Goal: Information Seeking & Learning: Learn about a topic

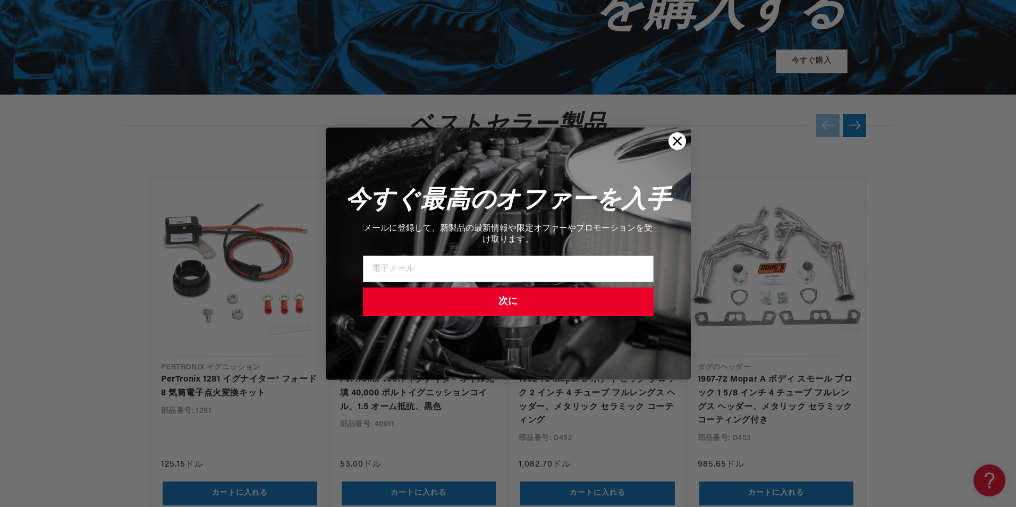
click at [674, 137] on circle "ダイアログを閉じる" at bounding box center [677, 141] width 18 height 18
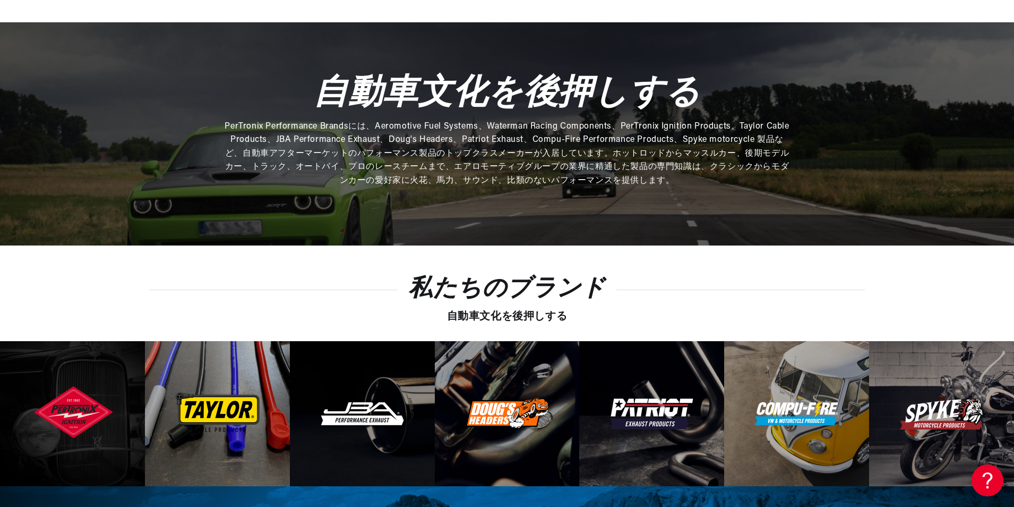
scroll to position [0, 1268]
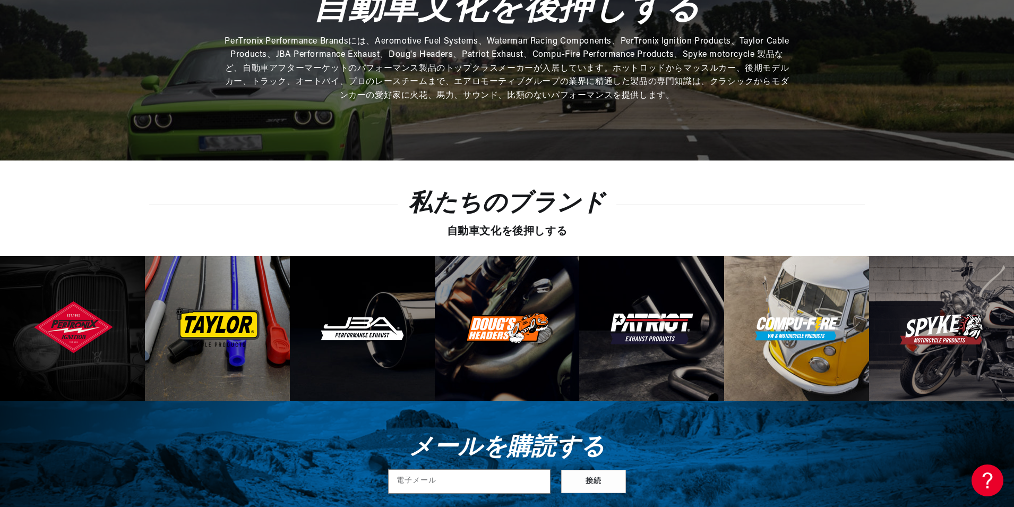
click at [821, 316] on img at bounding box center [797, 328] width 86 height 25
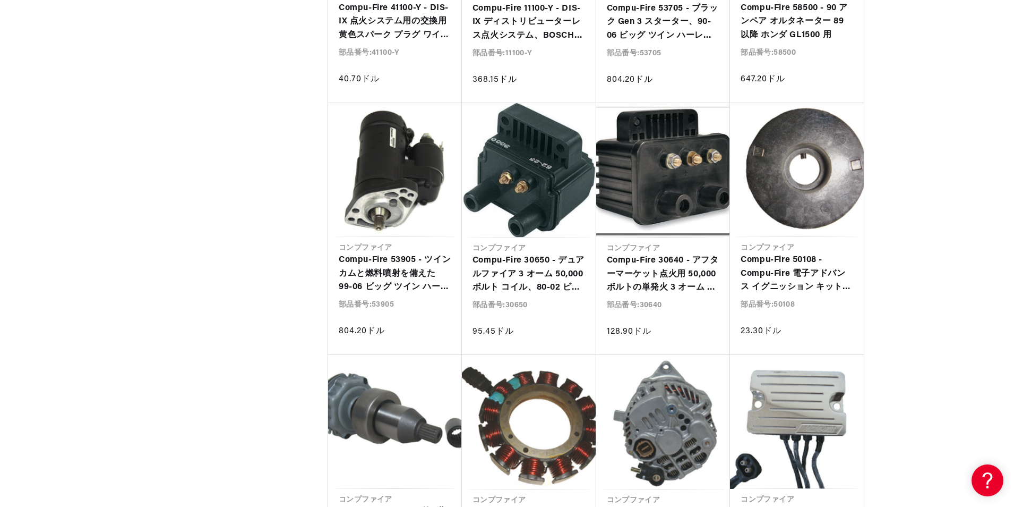
scroll to position [0, 1268]
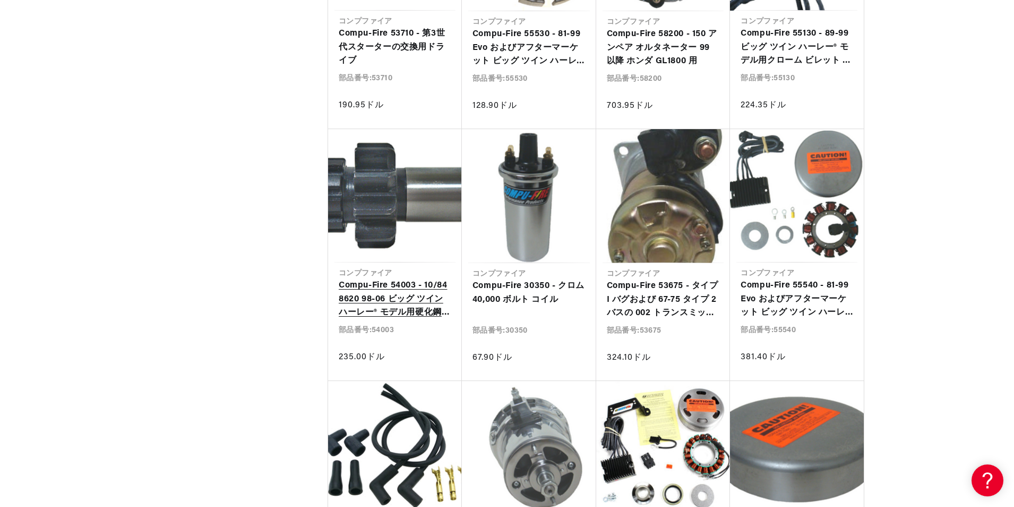
click at [415, 292] on link "Compu-Fire 54003 - 10/84 8620 98-06 ビッグ ツイン ハーレー® モデル用硬化鋼ギア (2006 Dyna を除く)" at bounding box center [395, 299] width 113 height 41
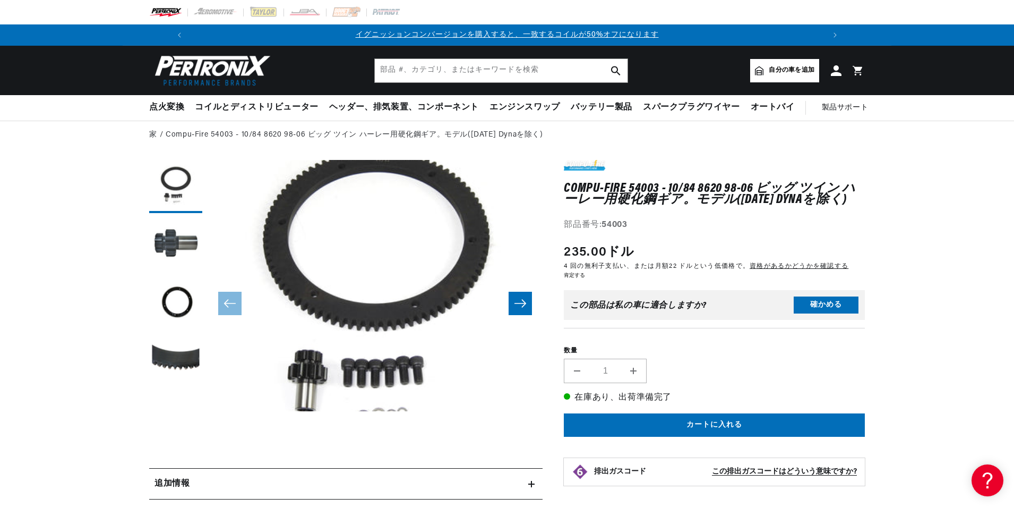
click at [516, 304] on icon "右にスライド" at bounding box center [521, 303] width 12 height 8
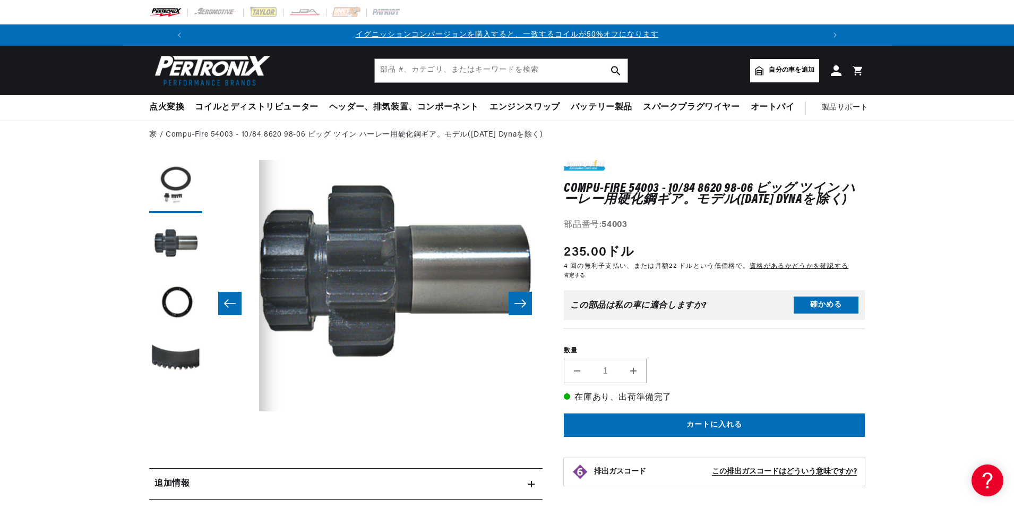
scroll to position [0, 335]
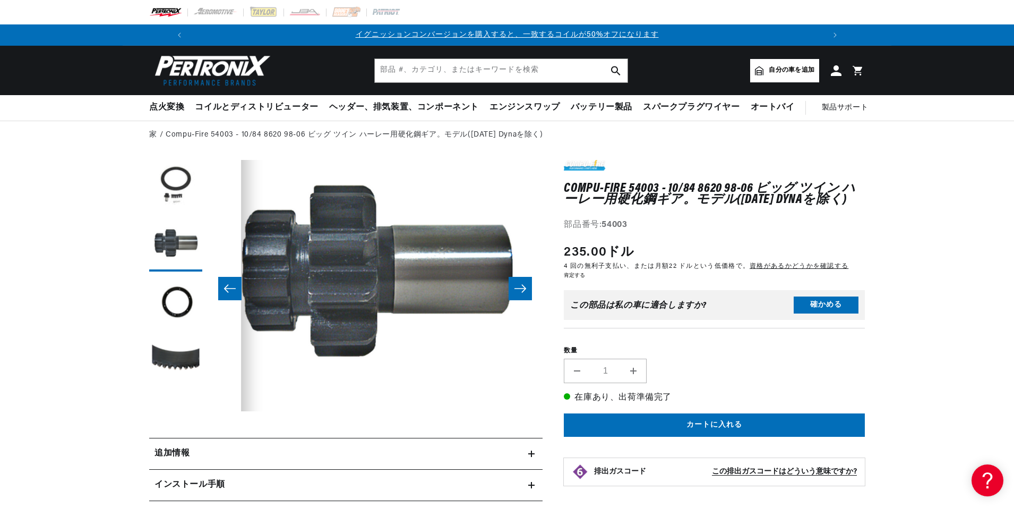
click at [519, 291] on icon "右にスライド" at bounding box center [520, 288] width 13 height 11
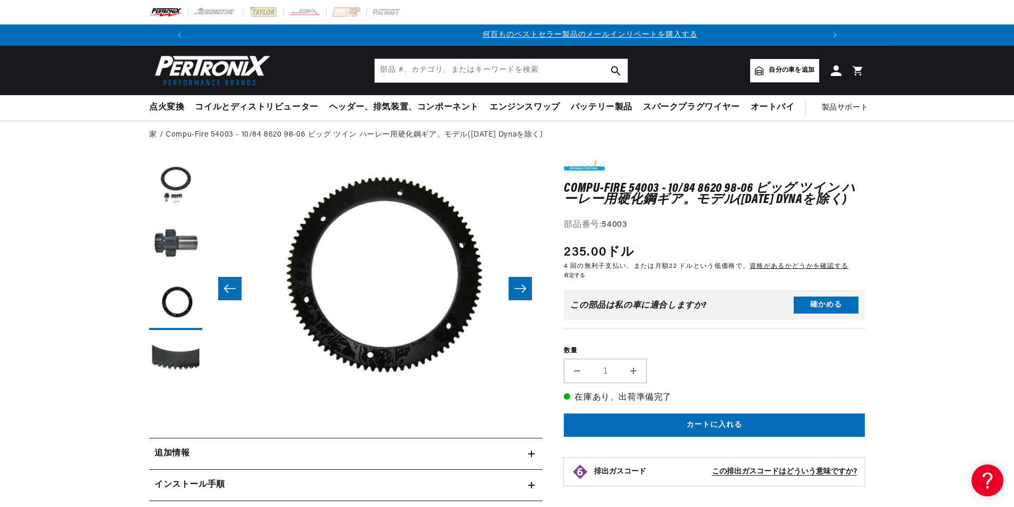
scroll to position [0, 634]
click at [519, 290] on icon "右にスライド" at bounding box center [520, 288] width 13 height 11
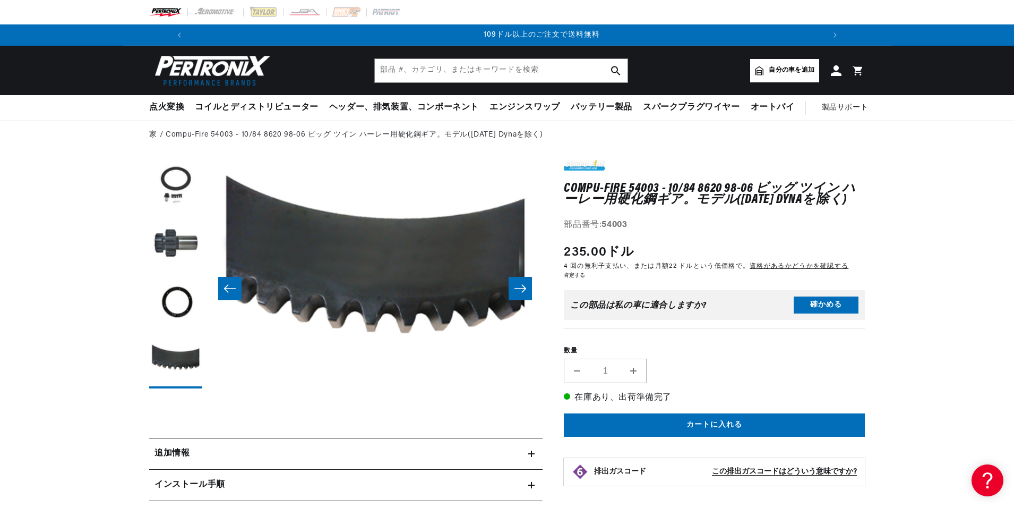
scroll to position [0, 1268]
click at [519, 290] on icon "右にスライド" at bounding box center [520, 288] width 13 height 11
click at [519, 287] on icon "右にスライド" at bounding box center [520, 288] width 13 height 11
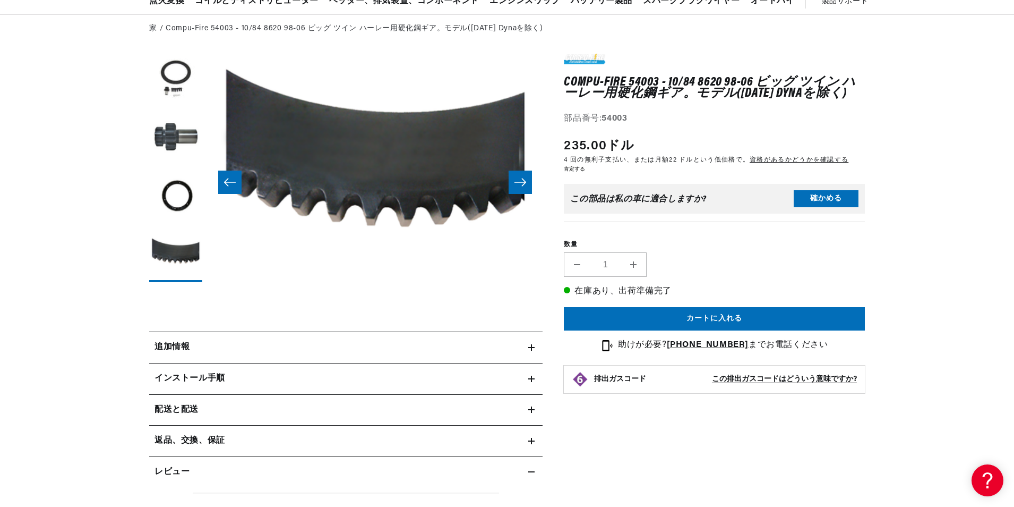
scroll to position [0, 0]
click at [531, 345] on summary "追加情報" at bounding box center [346, 347] width 394 height 31
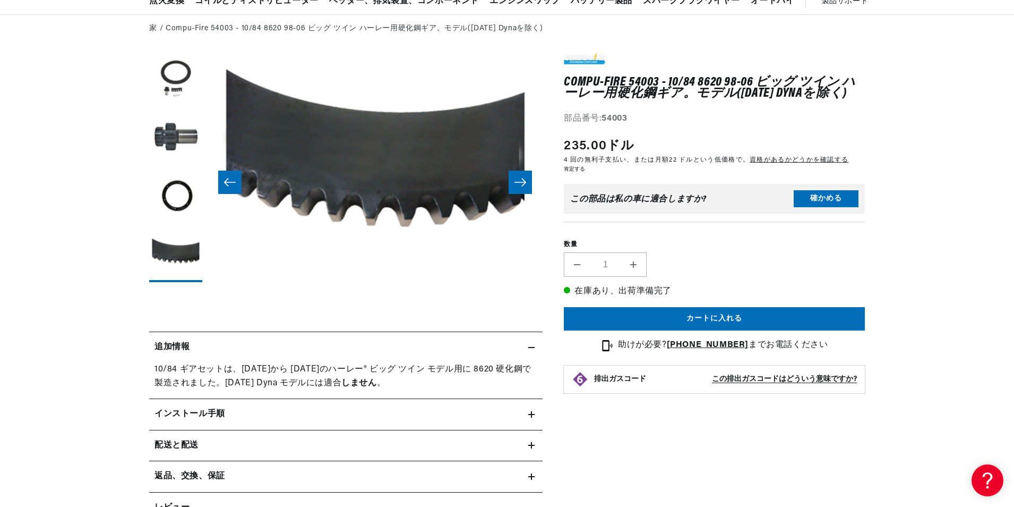
scroll to position [0, 634]
click at [534, 414] on icon at bounding box center [531, 414] width 6 height 6
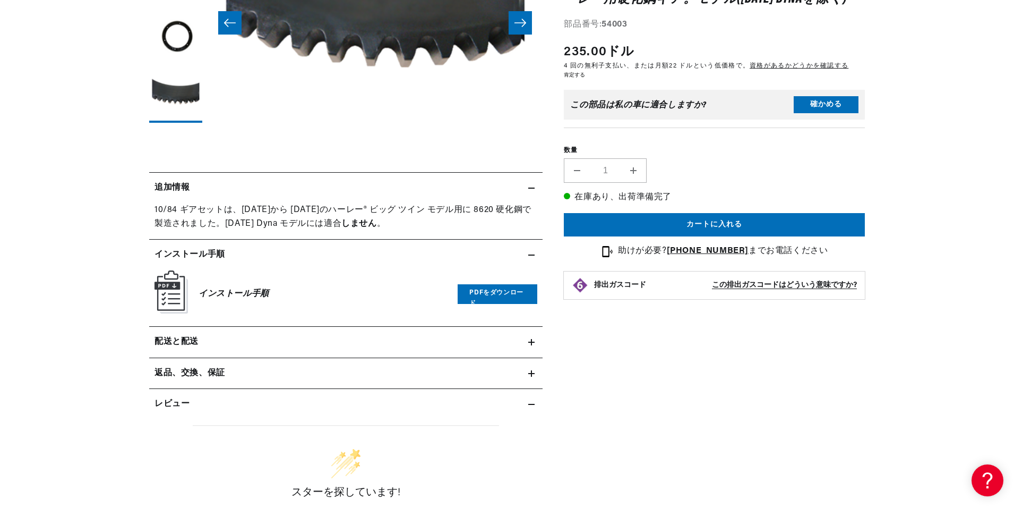
scroll to position [0, 1268]
click at [494, 288] on link "PDFをダウンロード" at bounding box center [498, 294] width 80 height 20
click at [212, 374] on h2 "返品、交換、保証" at bounding box center [190, 373] width 71 height 14
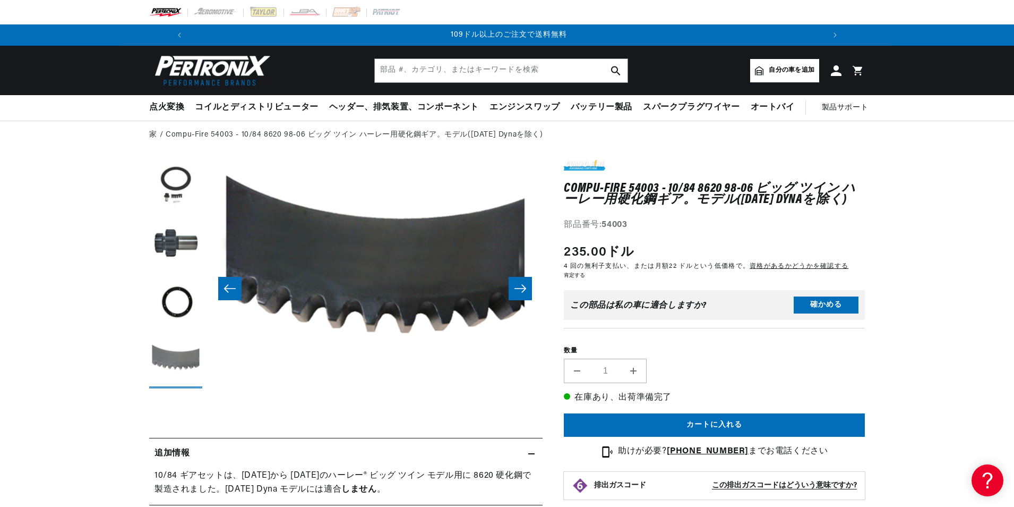
click at [183, 356] on button "ギャラリービューで画像4を読み込む" at bounding box center [175, 361] width 53 height 53
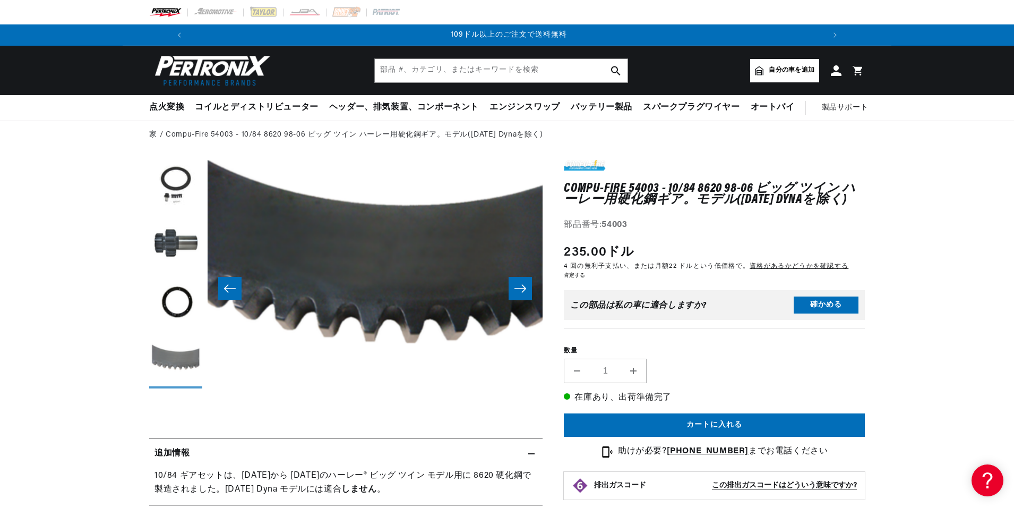
click at [183, 357] on button "ギャラリービューで画像4を読み込む" at bounding box center [175, 361] width 53 height 53
click at [184, 313] on button "ギャラリービューで画像3を読み込む" at bounding box center [175, 303] width 53 height 53
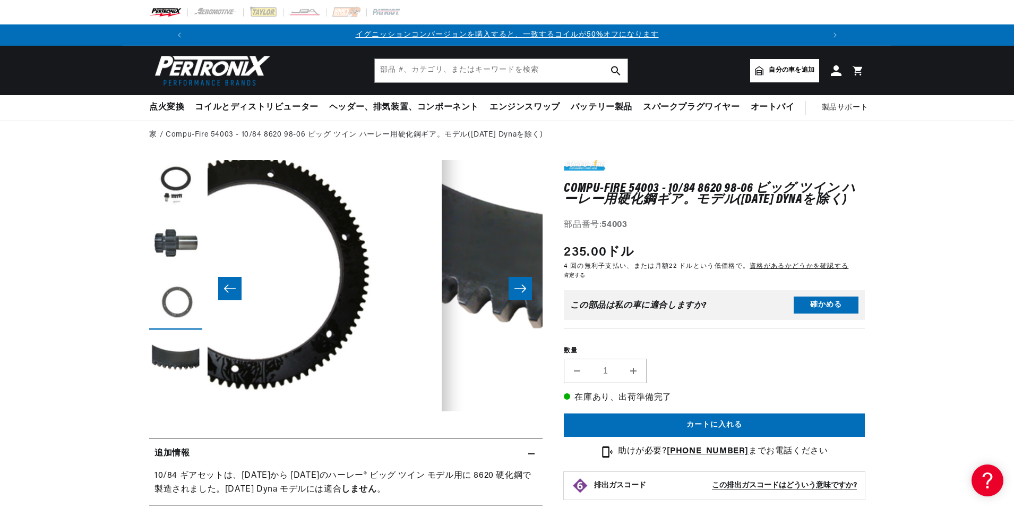
scroll to position [0, 671]
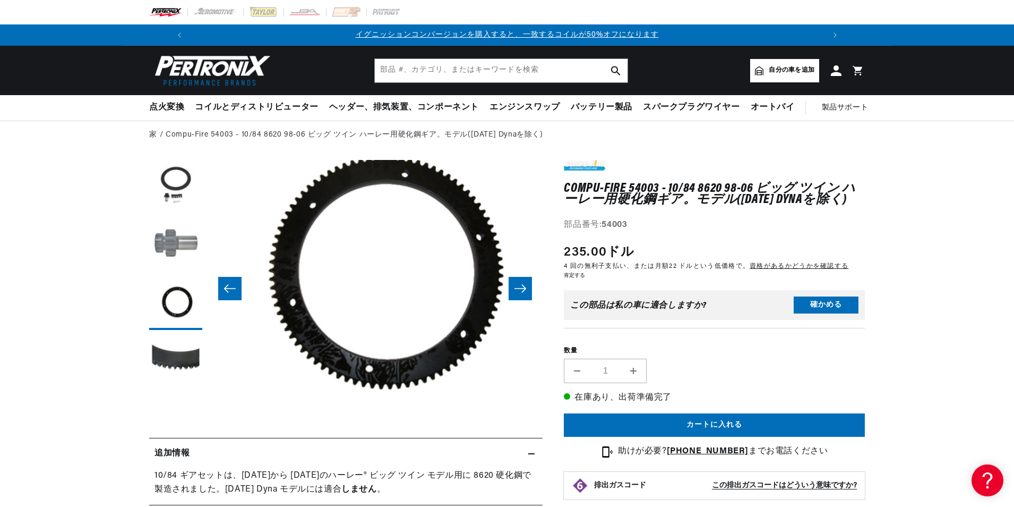
click at [178, 233] on button "ギャラリービューで画像2を読み込む" at bounding box center [175, 244] width 53 height 53
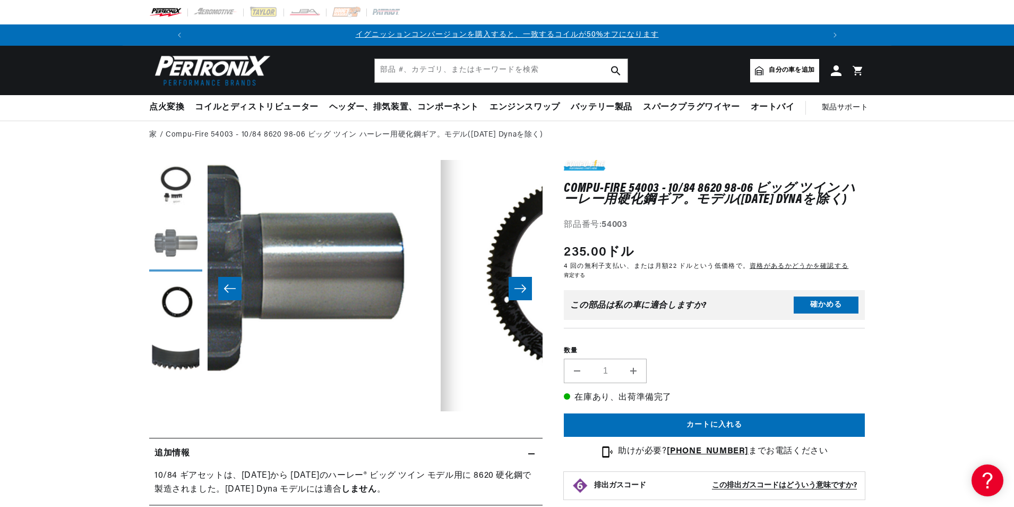
scroll to position [0, 335]
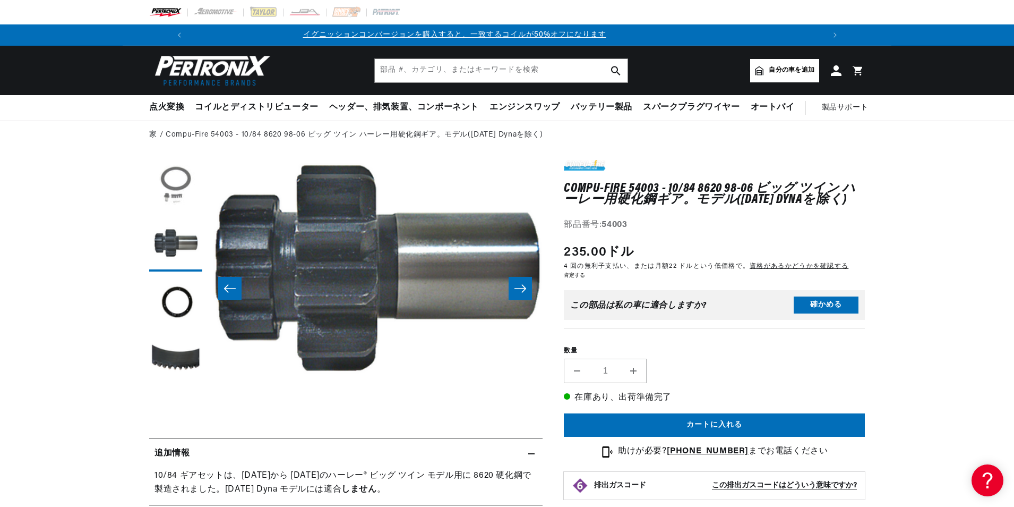
click at [177, 193] on button "ギャラリービューで画像1を読み込む" at bounding box center [175, 186] width 53 height 53
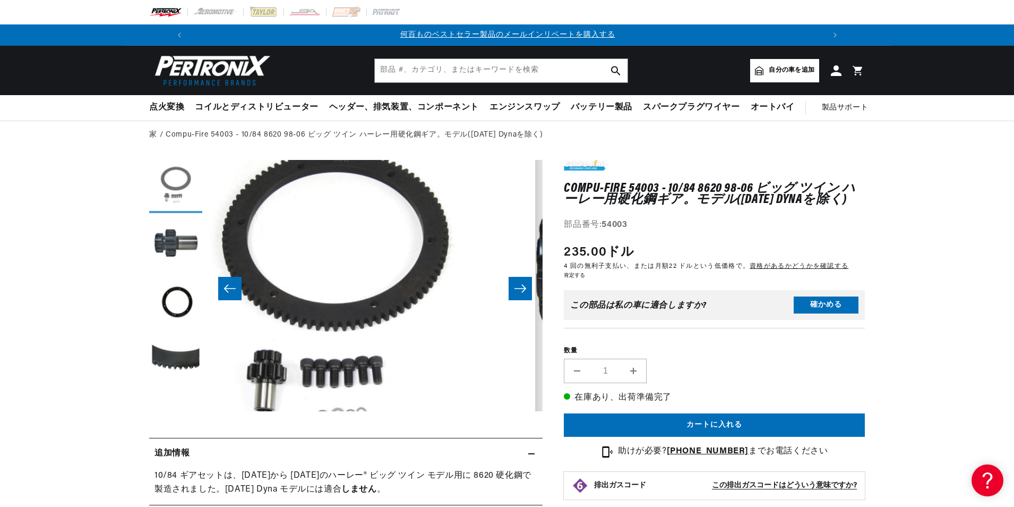
scroll to position [0, 0]
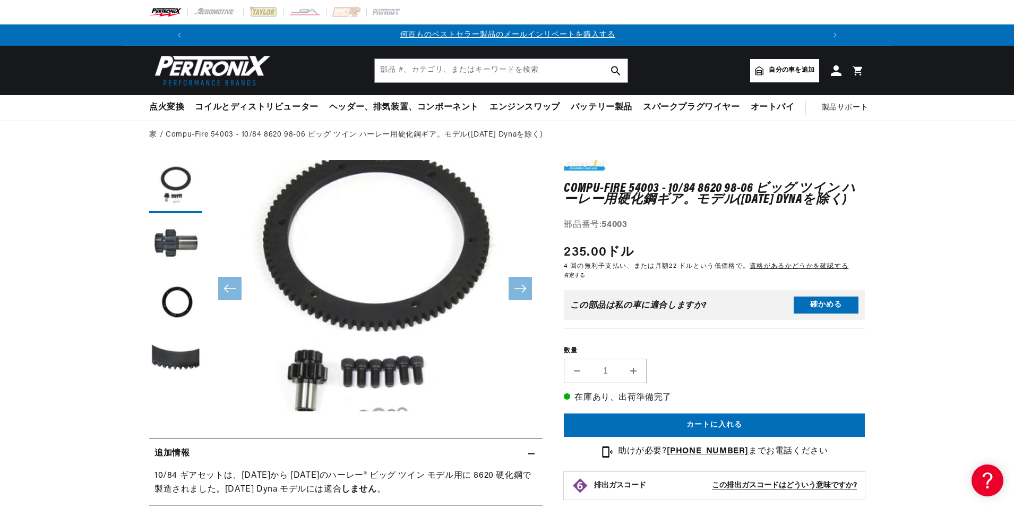
click at [174, 437] on button "モーダルでメディア 1 を開く" at bounding box center [174, 437] width 0 height 0
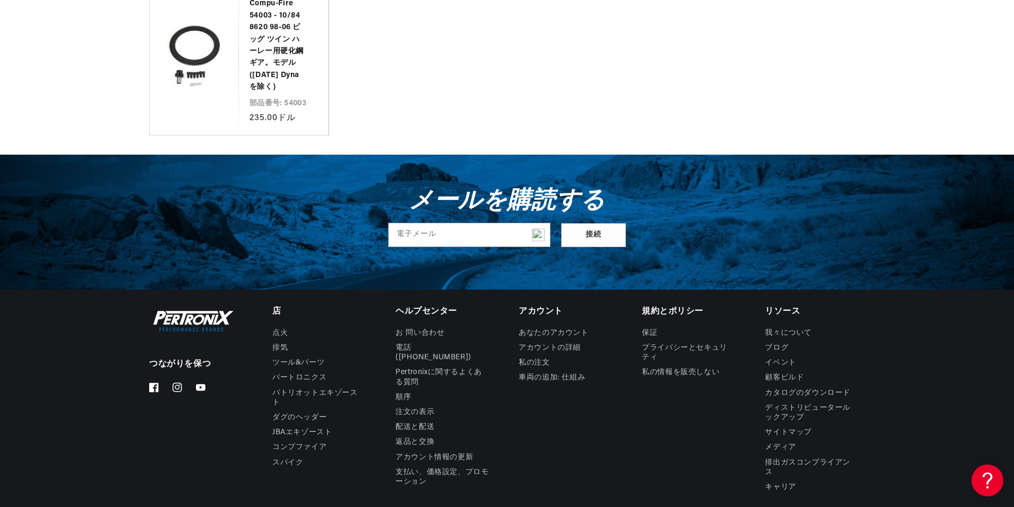
click at [694, 104] on ul "売り手 コンプファイア Compu-Fire 54003 - 10/84 8620 98-06 ビッグ ツイン ハーレー用硬化鋼ギア。モデル(2006 Dyn…" at bounding box center [507, 56] width 716 height 160
click at [312, 448] on link "コンプファイア" at bounding box center [299, 447] width 54 height 15
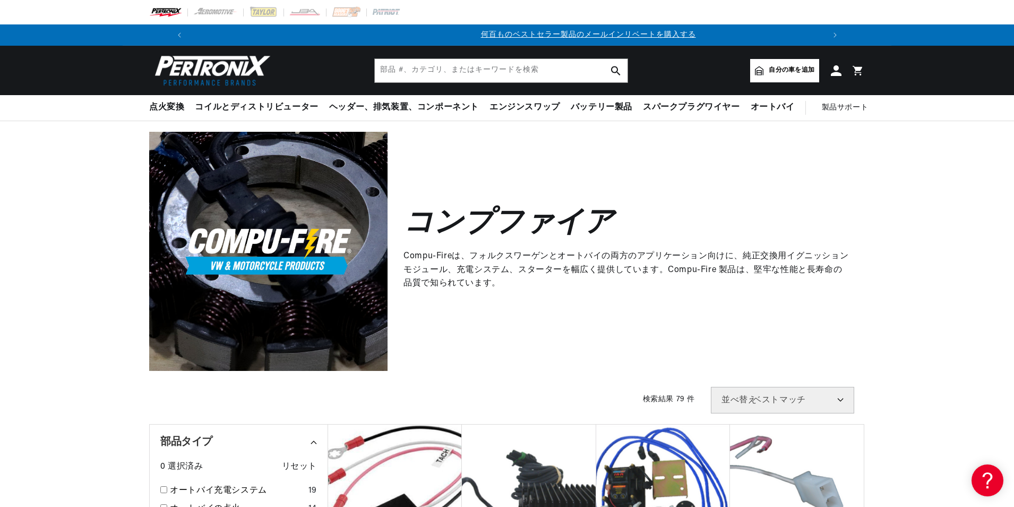
scroll to position [0, 634]
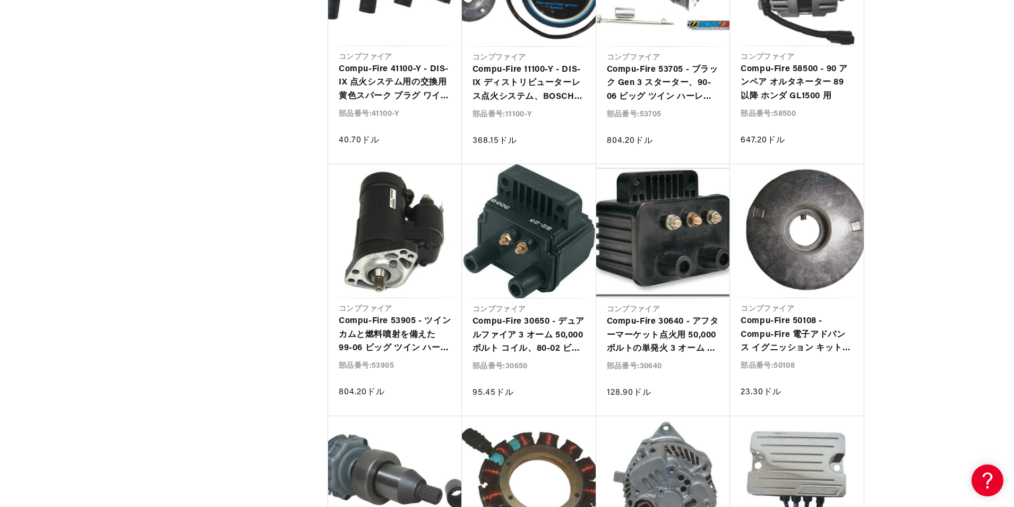
scroll to position [1381, 0]
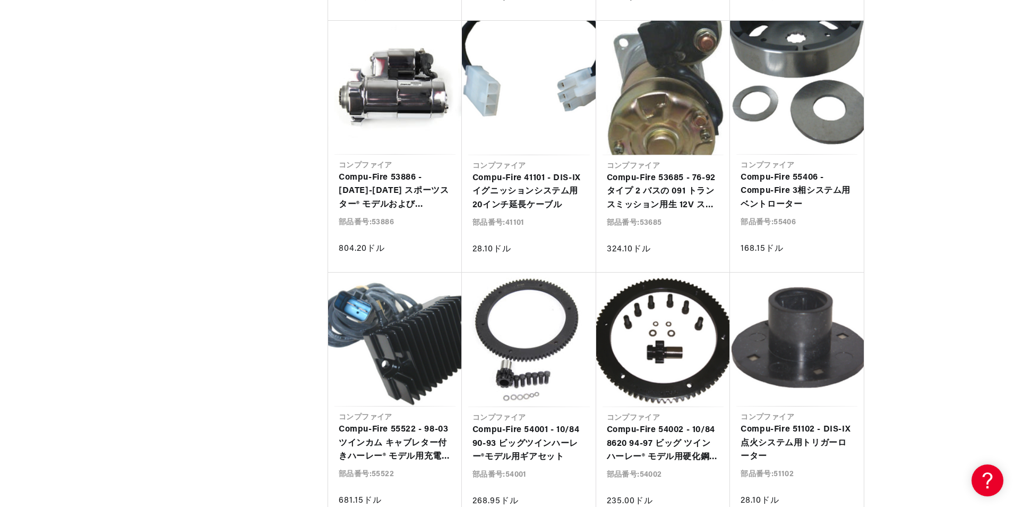
scroll to position [0, 1268]
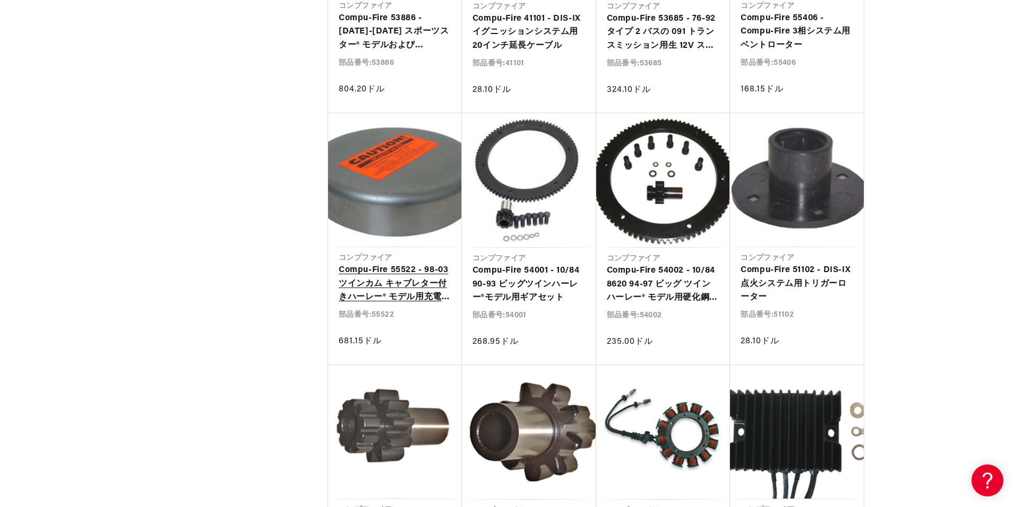
click at [391, 272] on link "Compu-Fire 55522 - 98-03 ツインカム キャブレター付きハーレー® モデル用充電システム キット" at bounding box center [395, 283] width 113 height 41
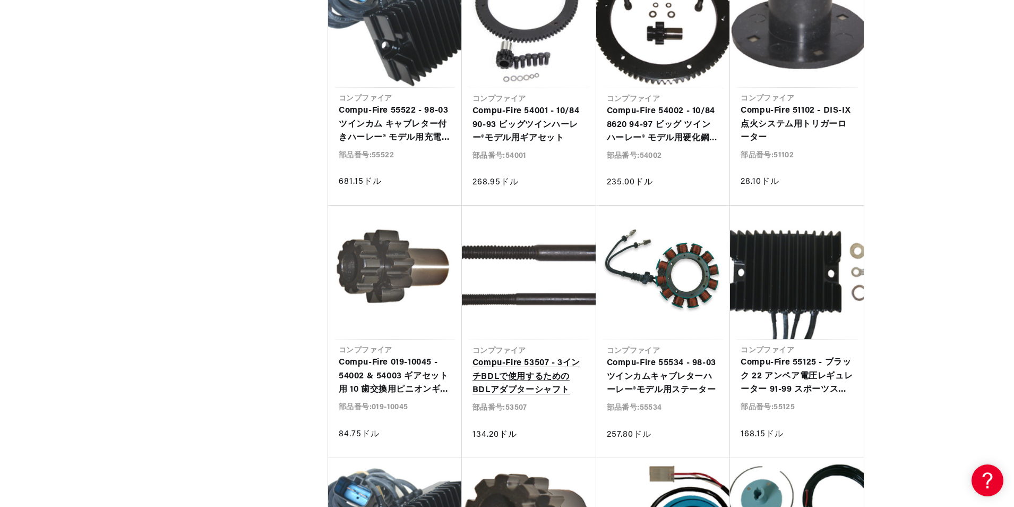
scroll to position [0, 1327]
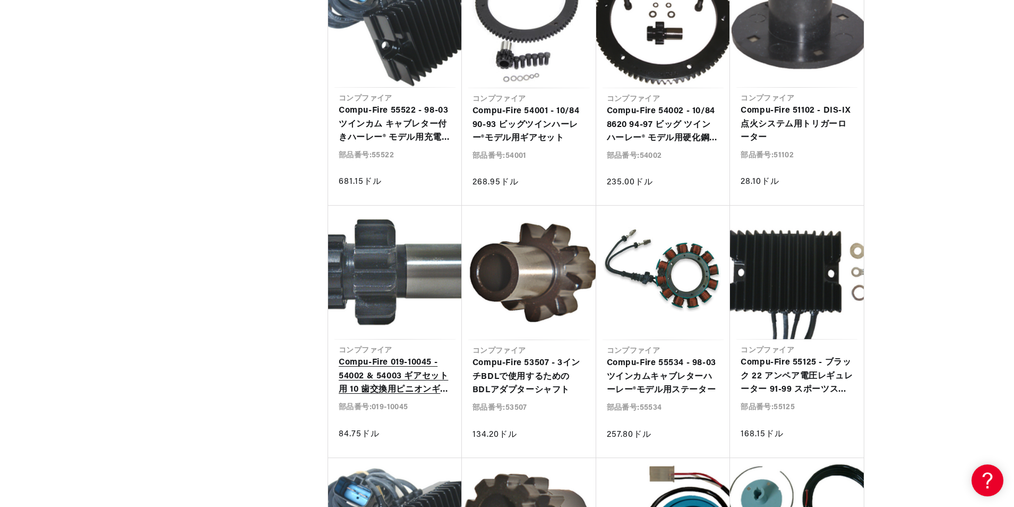
click at [386, 371] on link "Compu-Fire 019-10045 - 54002 & 54003 ギアセット用 10 歯交換用ピニオンギア (OE ではない)" at bounding box center [395, 376] width 113 height 41
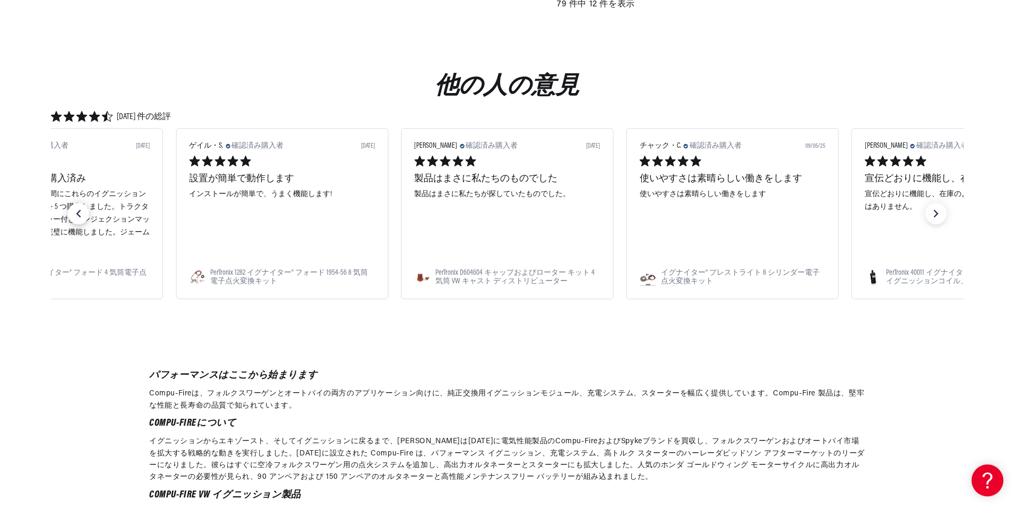
scroll to position [0, 663]
click at [77, 212] on icon "previous slide" at bounding box center [78, 213] width 15 height 15
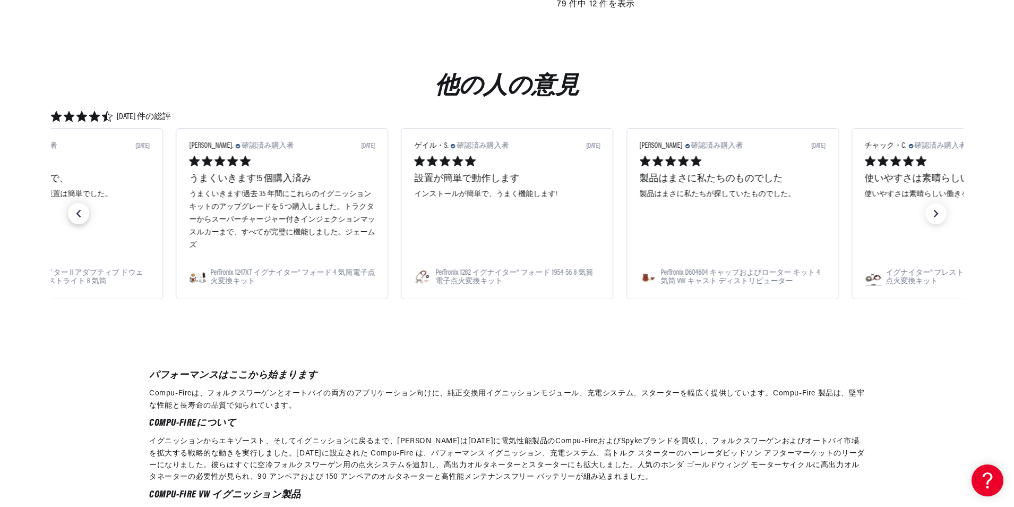
click at [77, 212] on icon "previous slide" at bounding box center [78, 213] width 15 height 15
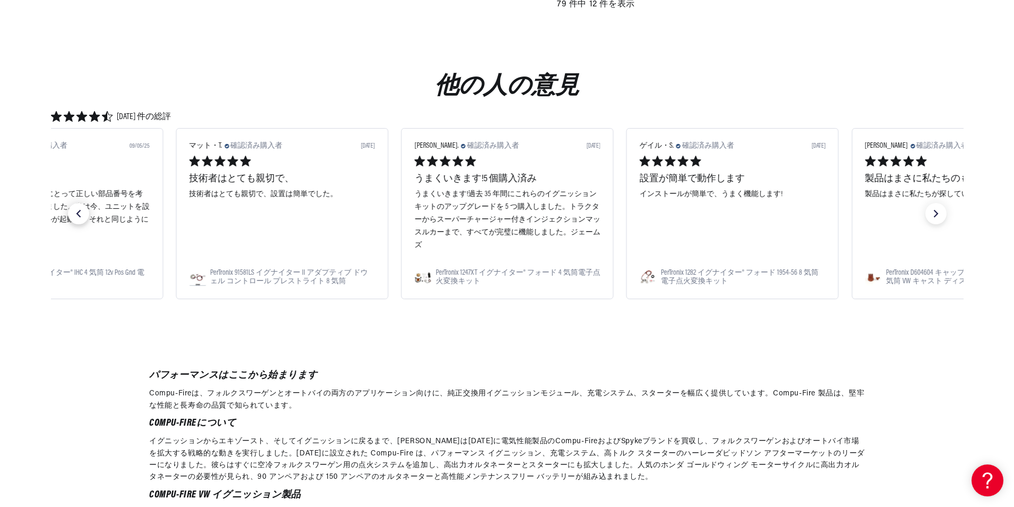
scroll to position [0, 1327]
click at [77, 212] on icon "previous slide" at bounding box center [78, 213] width 15 height 15
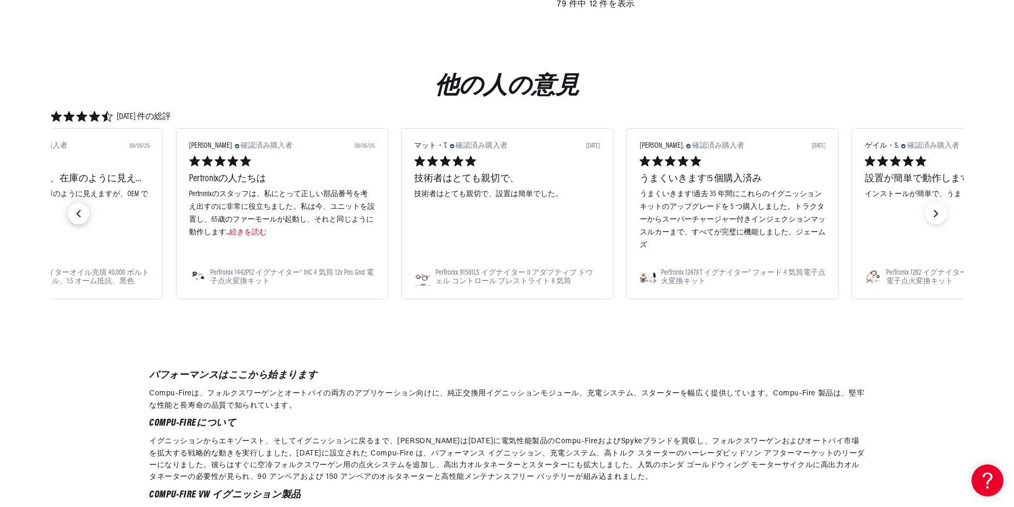
click at [77, 212] on icon "previous slide" at bounding box center [78, 213] width 15 height 15
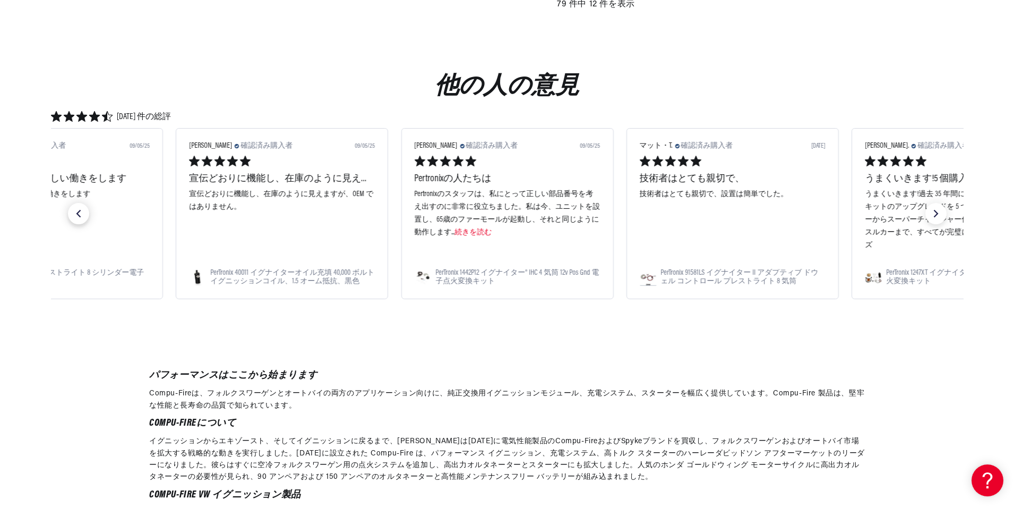
click at [77, 212] on icon "previous slide" at bounding box center [78, 213] width 15 height 15
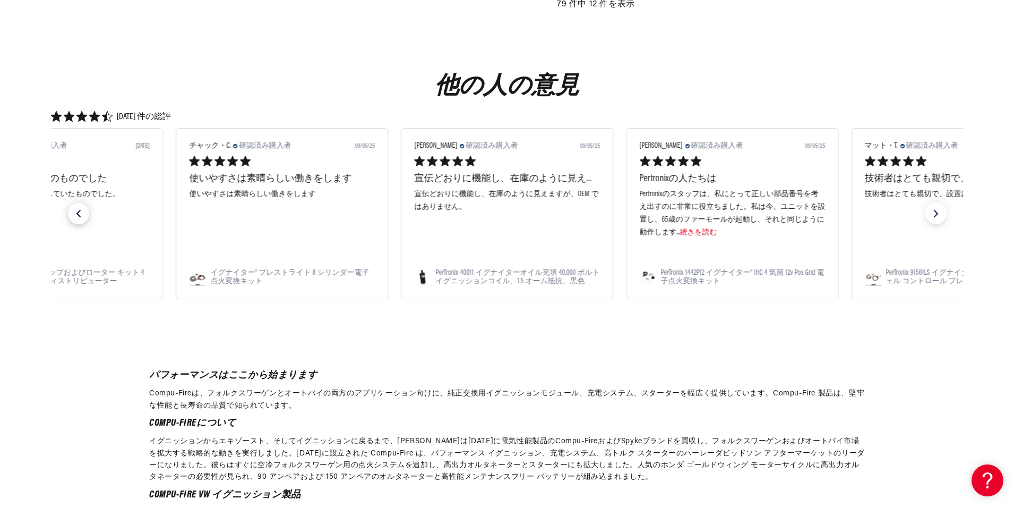
scroll to position [0, 0]
click at [77, 212] on icon "previous slide" at bounding box center [78, 213] width 15 height 15
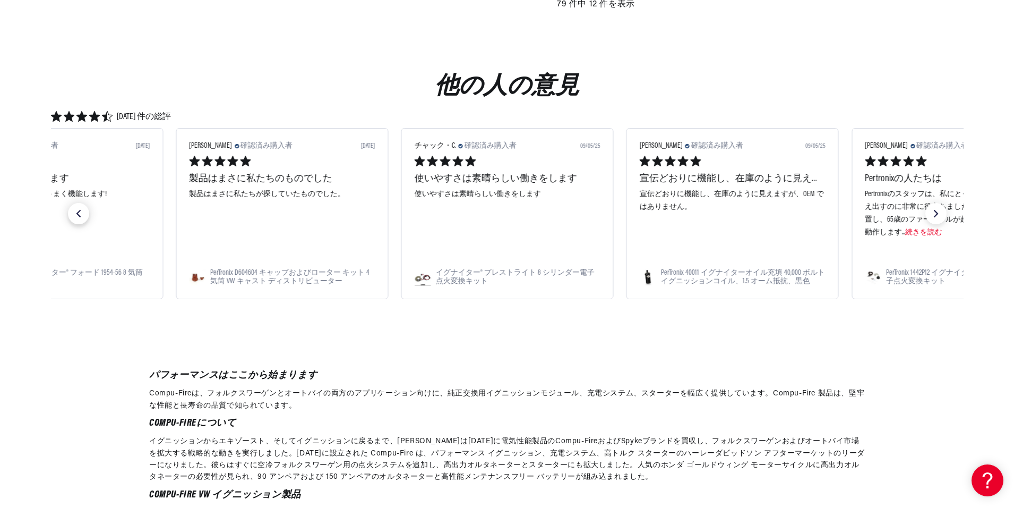
click at [77, 212] on icon "previous slide" at bounding box center [78, 213] width 15 height 15
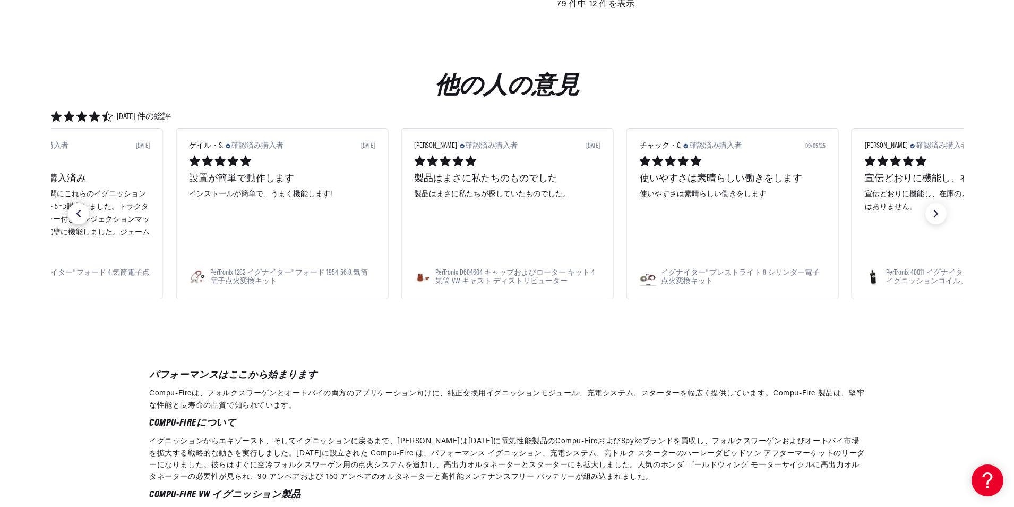
click at [77, 212] on icon "previous slide" at bounding box center [78, 213] width 15 height 15
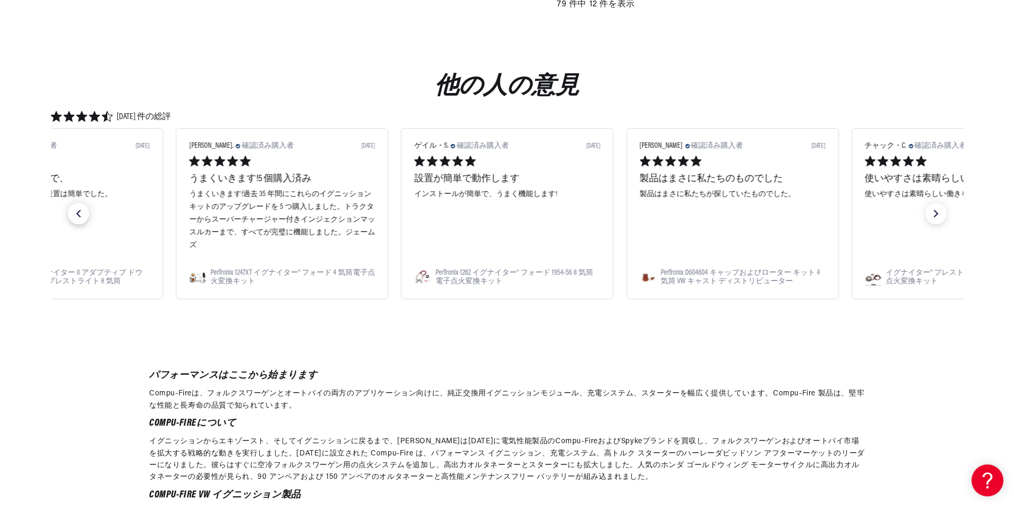
click at [77, 212] on icon "previous slide" at bounding box center [78, 213] width 15 height 15
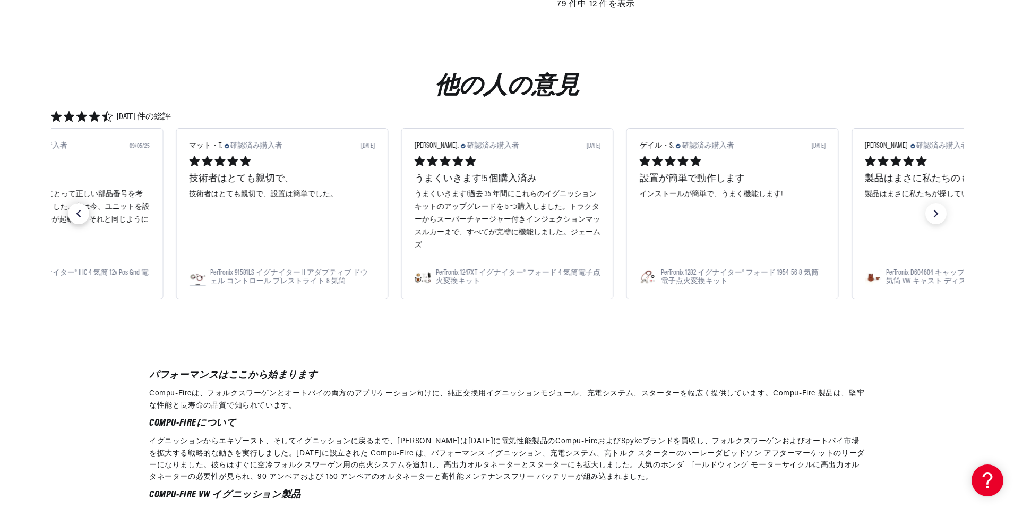
click at [77, 212] on icon "previous slide" at bounding box center [78, 213] width 15 height 15
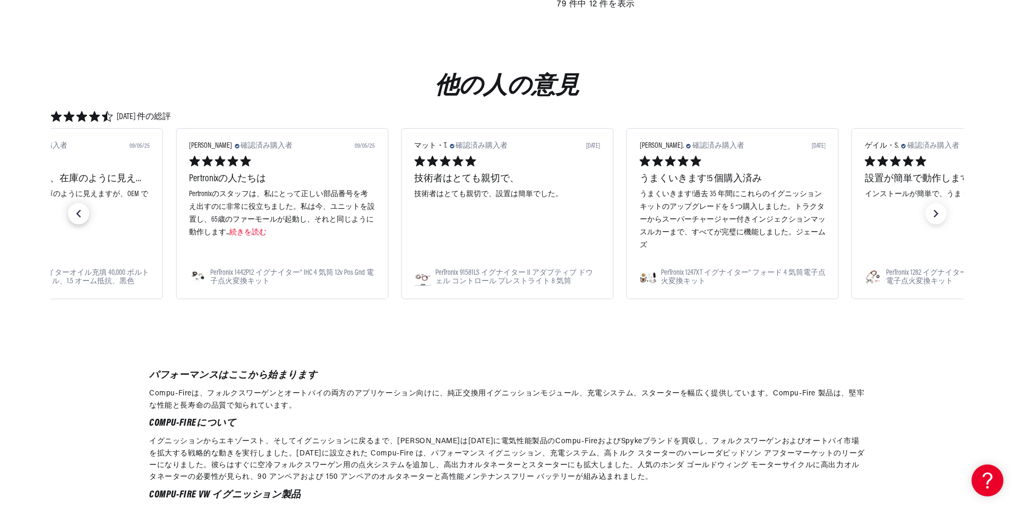
click at [77, 212] on icon "previous slide" at bounding box center [78, 213] width 15 height 15
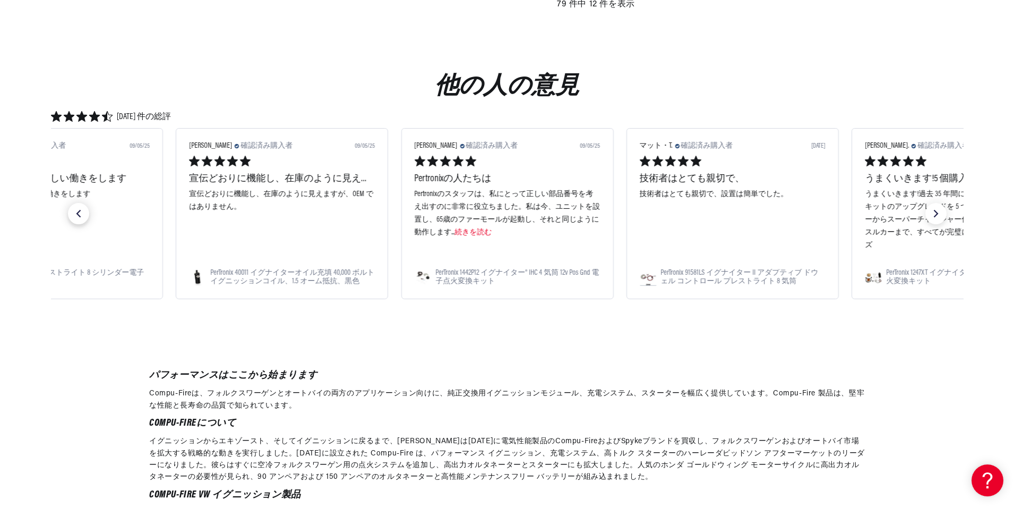
click at [77, 212] on icon "previous slide" at bounding box center [78, 213] width 15 height 15
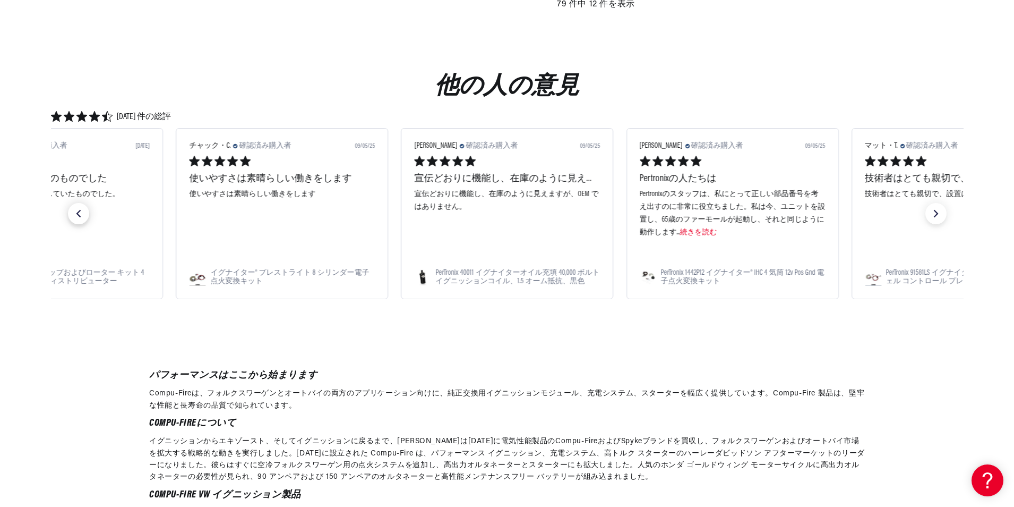
scroll to position [0, 663]
click at [77, 212] on icon "previous slide" at bounding box center [78, 213] width 15 height 15
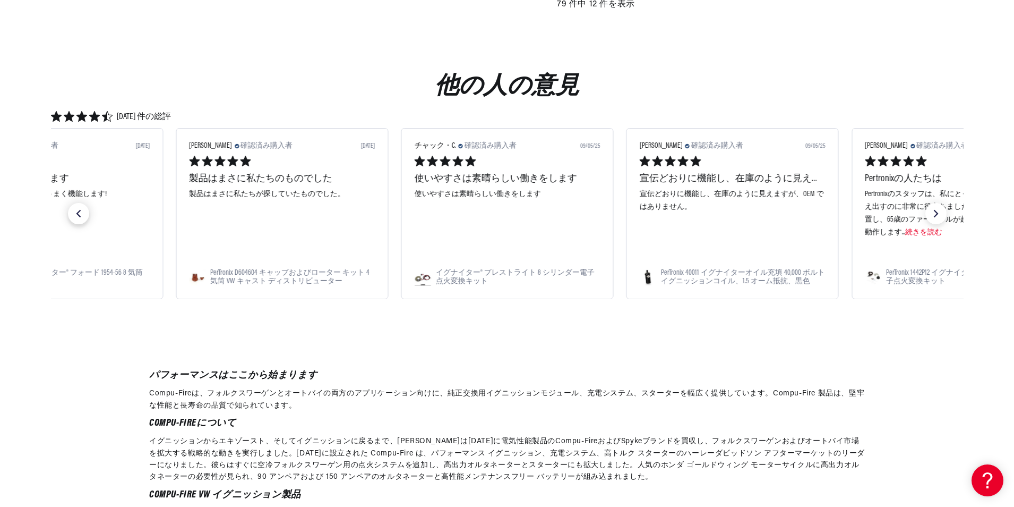
click at [77, 212] on icon "previous slide" at bounding box center [78, 213] width 15 height 15
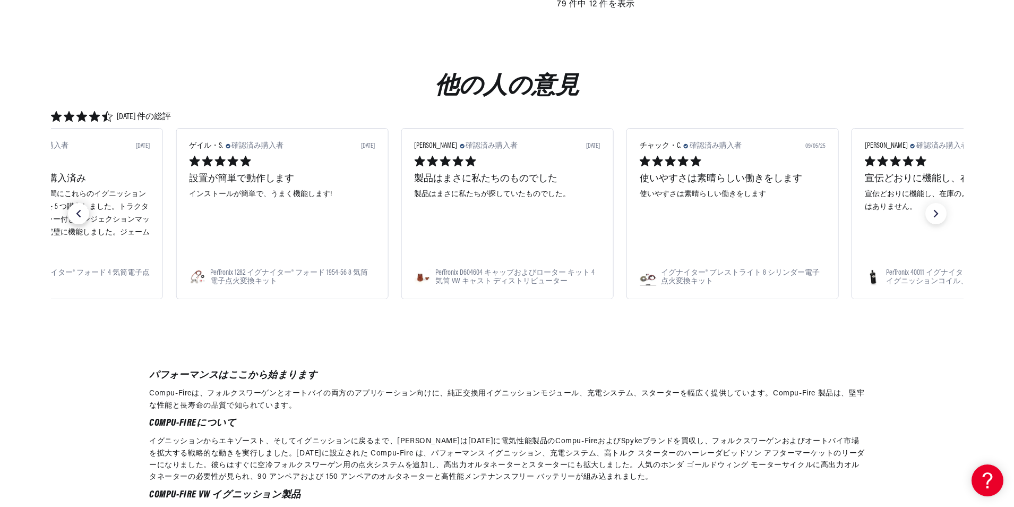
scroll to position [0, 1327]
click at [77, 212] on icon "previous slide" at bounding box center [78, 213] width 15 height 15
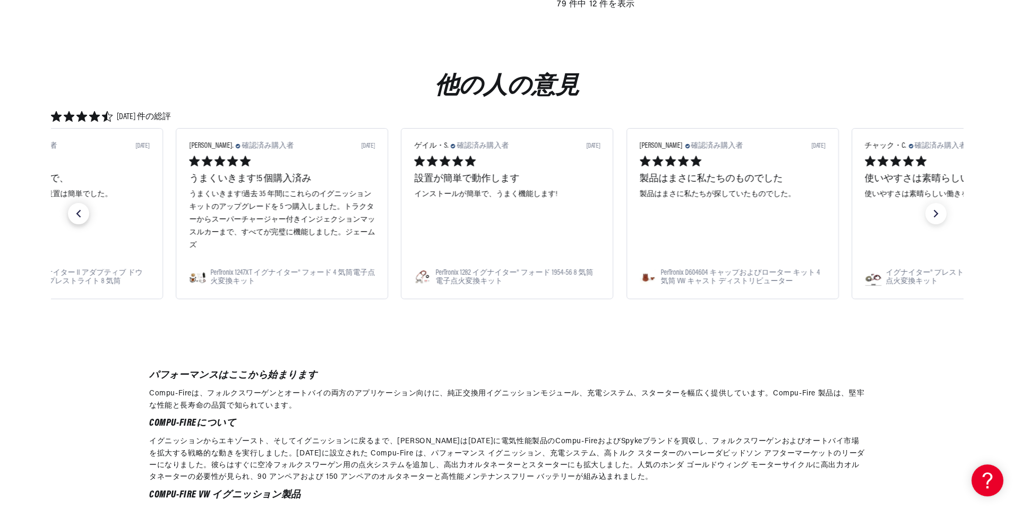
click at [77, 212] on icon "previous slide" at bounding box center [78, 213] width 15 height 15
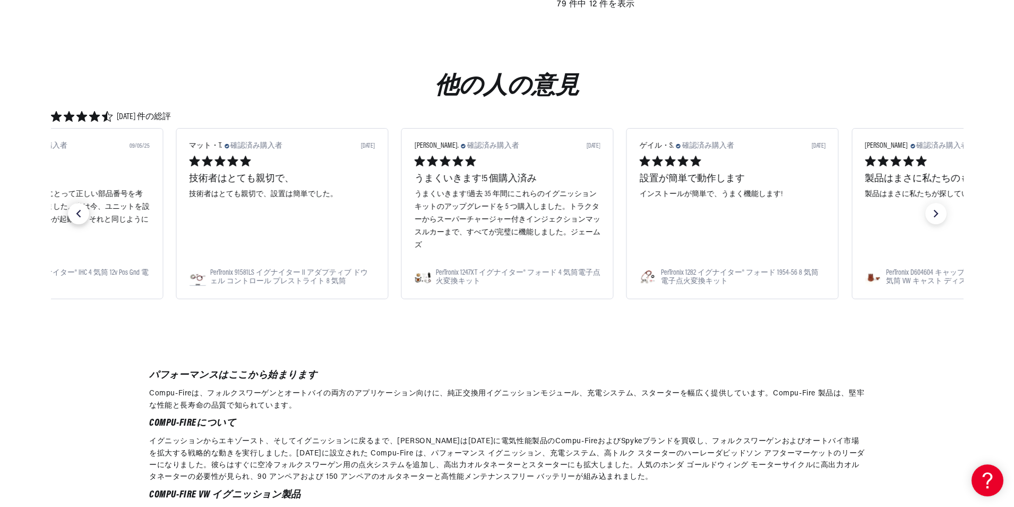
click at [77, 212] on icon "previous slide" at bounding box center [78, 213] width 15 height 15
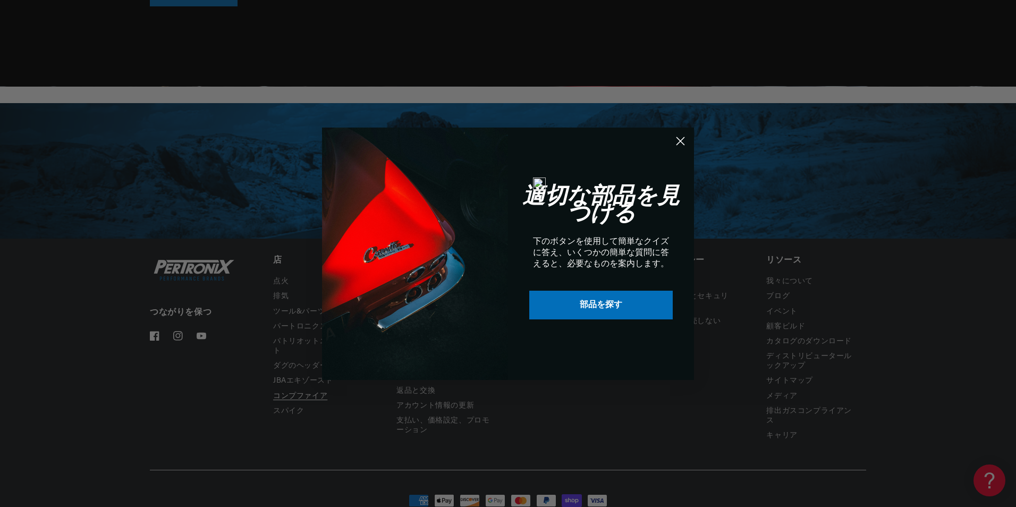
click at [295, 411] on div "ダイアログを閉じる 適切な部品を見つける 下のボタンを使用して簡単なクイズに答え、いくつかの簡単な質問に答えると、必要なものを案内します。 部品を探す Sub…" at bounding box center [508, 253] width 1016 height 507
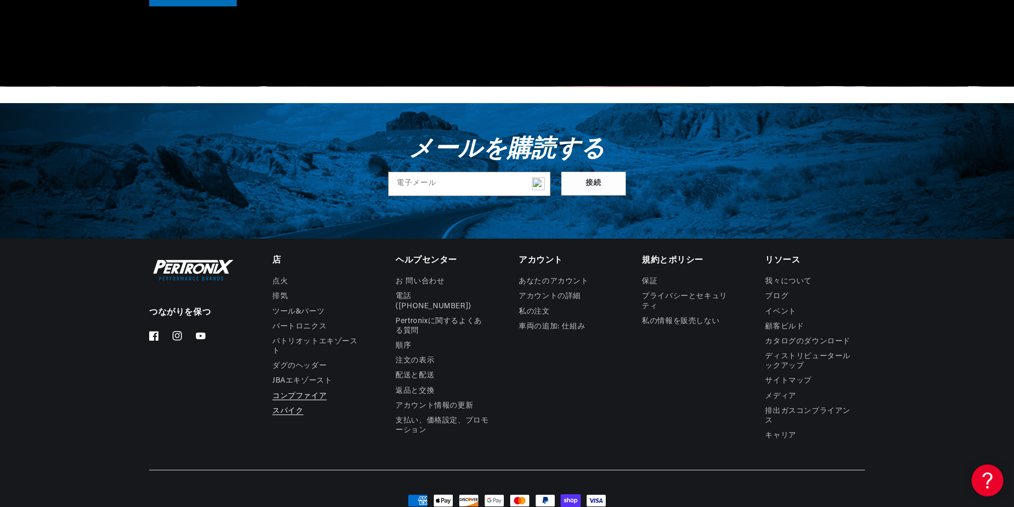
scroll to position [0, 0]
click at [287, 413] on link "スパイク" at bounding box center [287, 411] width 31 height 15
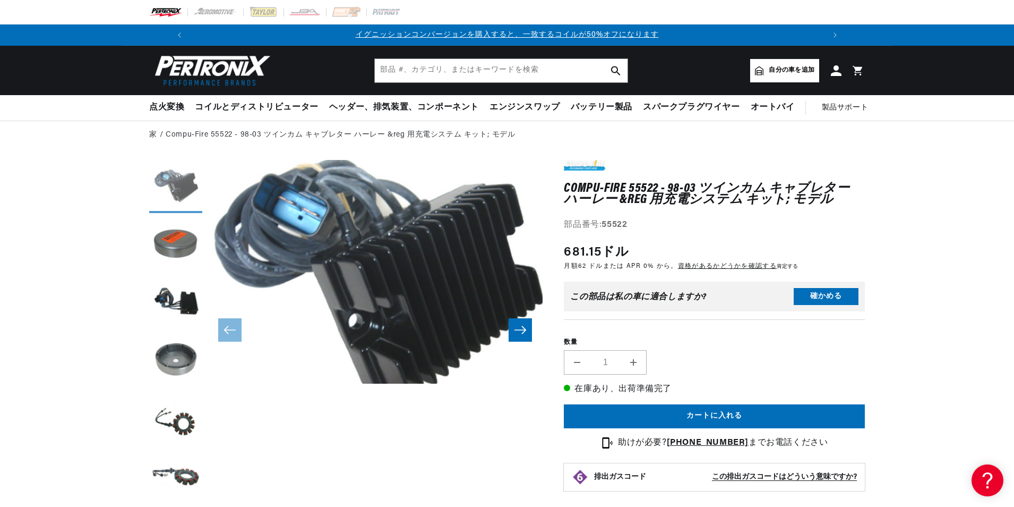
click at [183, 184] on button "ギャラリービューで画像1を読み込む" at bounding box center [175, 186] width 53 height 53
click at [178, 243] on button "ギャラリービューで画像2を読み込む" at bounding box center [175, 244] width 53 height 53
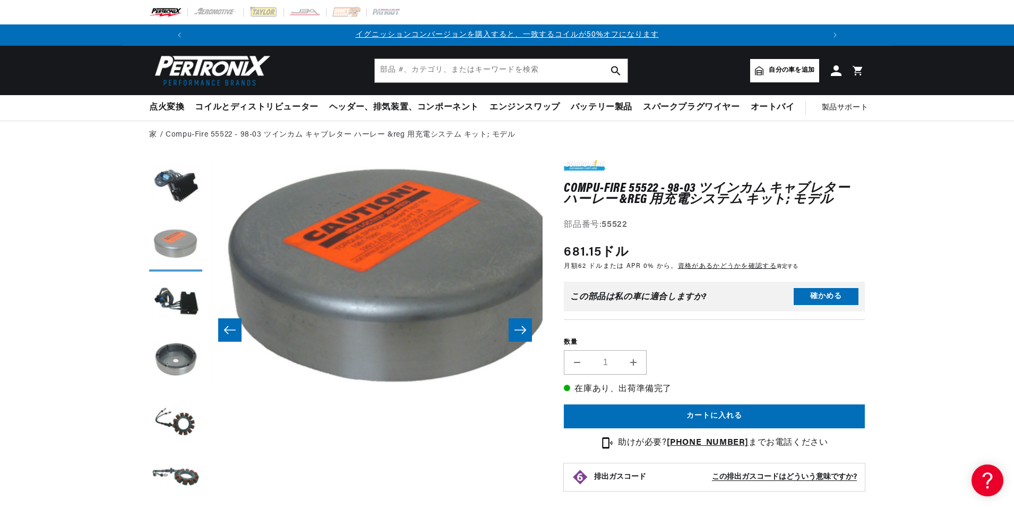
scroll to position [0, 335]
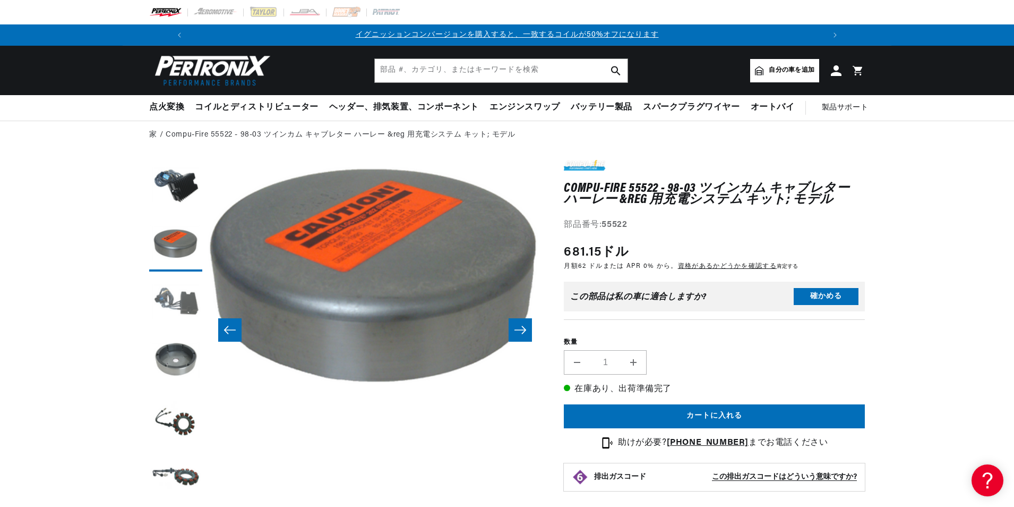
click at [178, 293] on button "ギャラリービューで画像3を読み込む" at bounding box center [175, 303] width 53 height 53
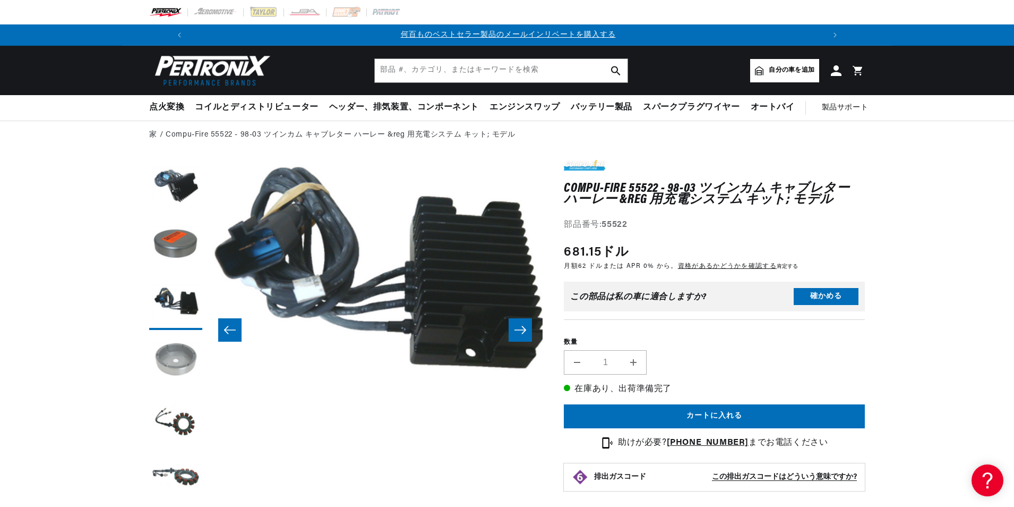
scroll to position [0, 634]
click at [173, 368] on button "ギャラリービューで画像4を読み込む" at bounding box center [175, 361] width 53 height 53
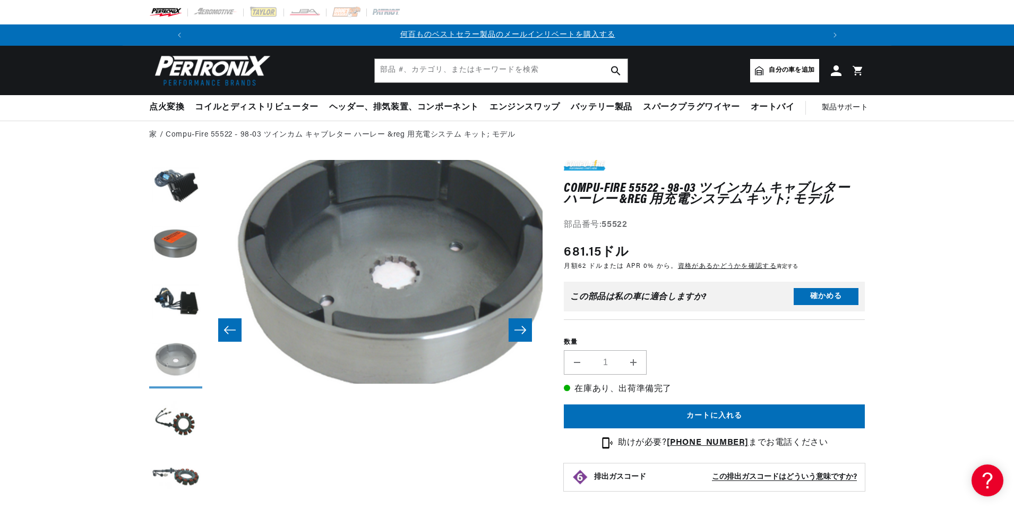
scroll to position [0, 1006]
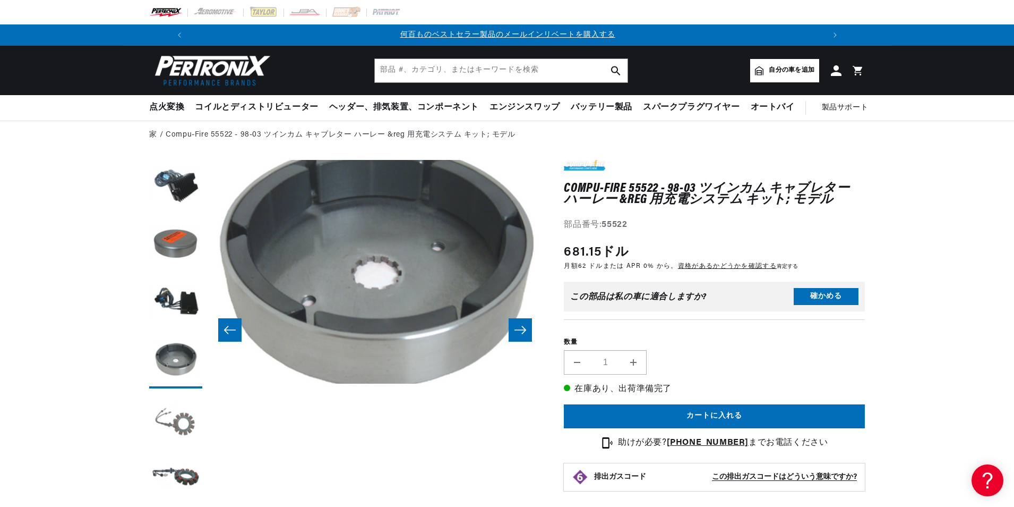
click at [173, 415] on button "ギャラリービューで画像5を読み込む" at bounding box center [175, 420] width 53 height 53
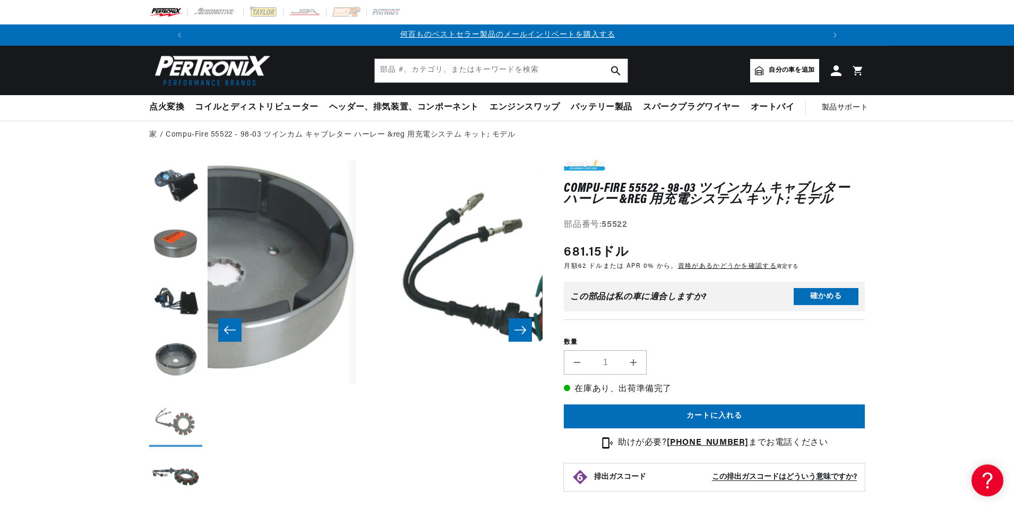
scroll to position [0, 1342]
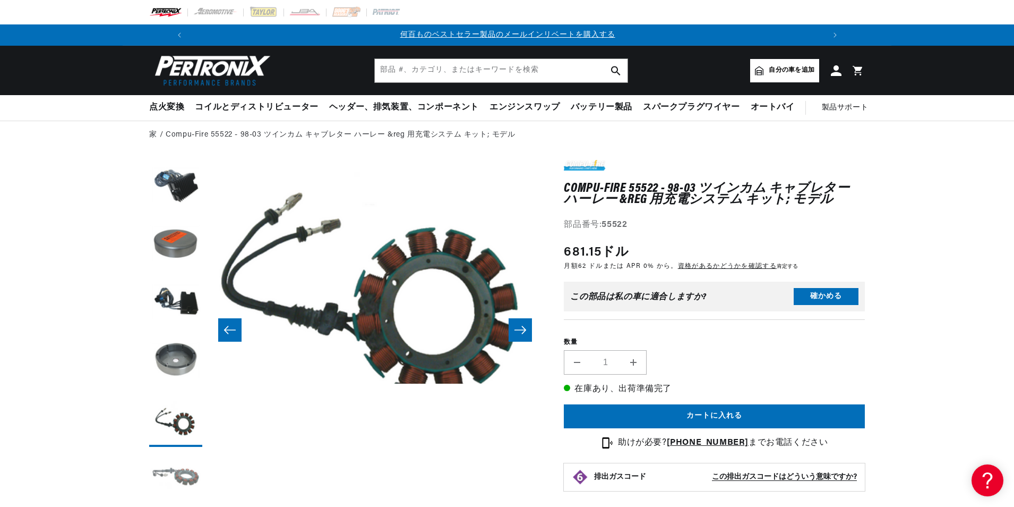
click at [181, 471] on button "ギャラリービューで画像6を読み込む" at bounding box center [175, 478] width 53 height 53
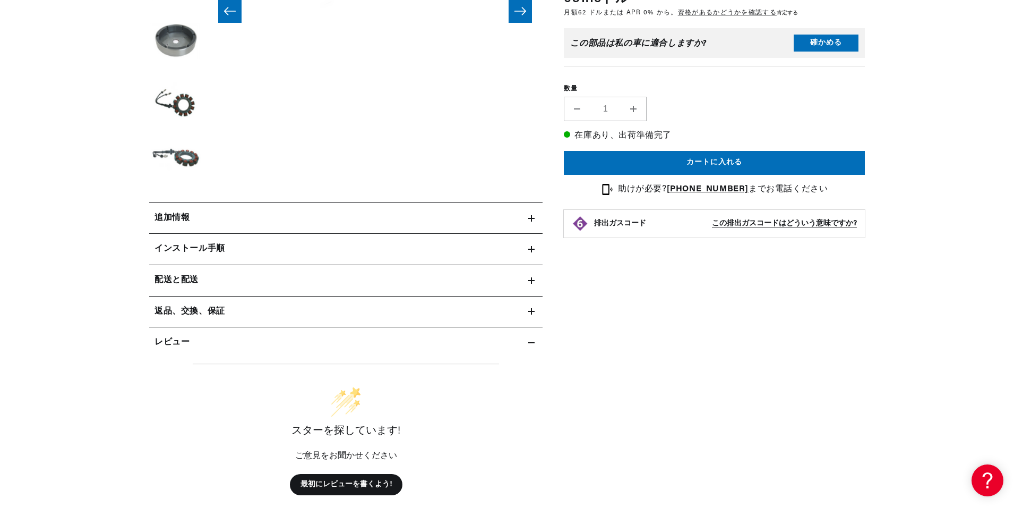
scroll to position [0, 0]
click at [186, 220] on h2 "追加情報" at bounding box center [172, 218] width 35 height 14
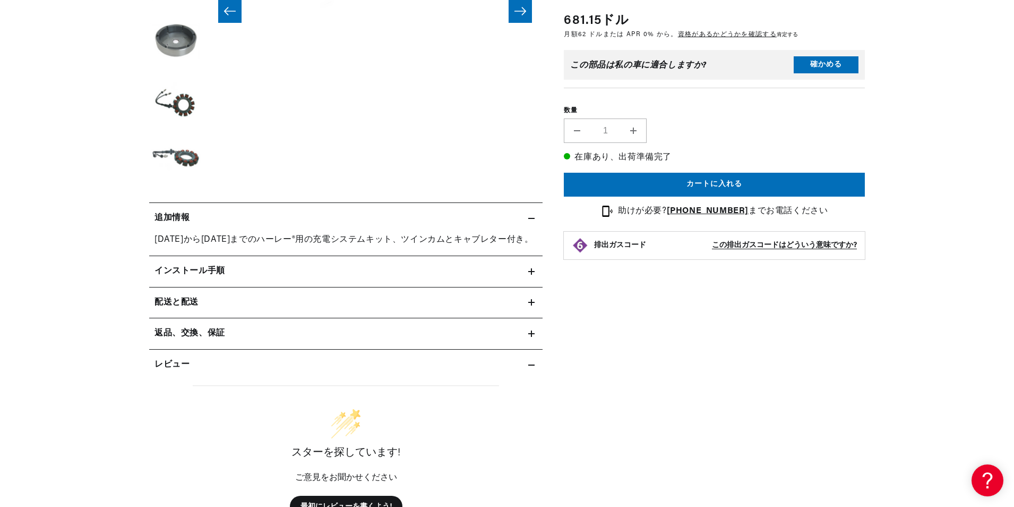
scroll to position [0, 634]
click at [195, 270] on h2 "インストール手順" at bounding box center [190, 272] width 71 height 14
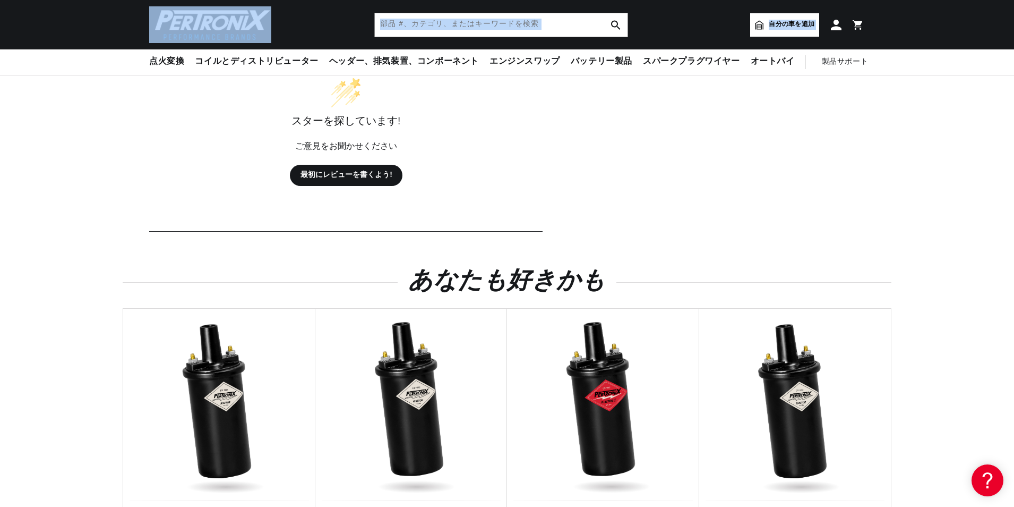
scroll to position [640, 0]
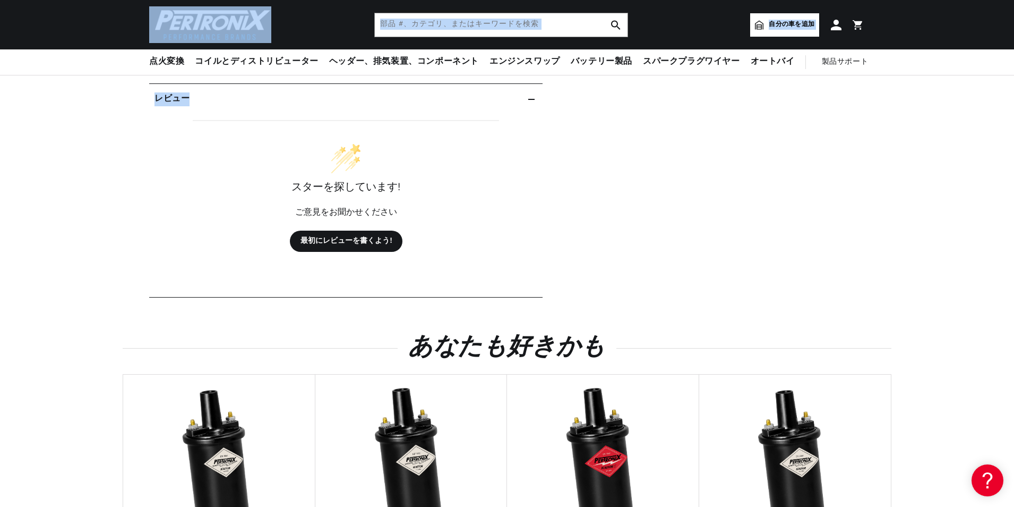
drag, startPoint x: 34, startPoint y: 12, endPoint x: 30, endPoint y: 30, distance: 18.4
click at [30, 30] on body "コンテンツへスキップ カート カートが空です 最初から適切な部品を入手 車両を追加して、装備をすばやく確認します。 車両を追加する 人気商品を購入する 電子変…" at bounding box center [507, 351] width 1014 height 1982
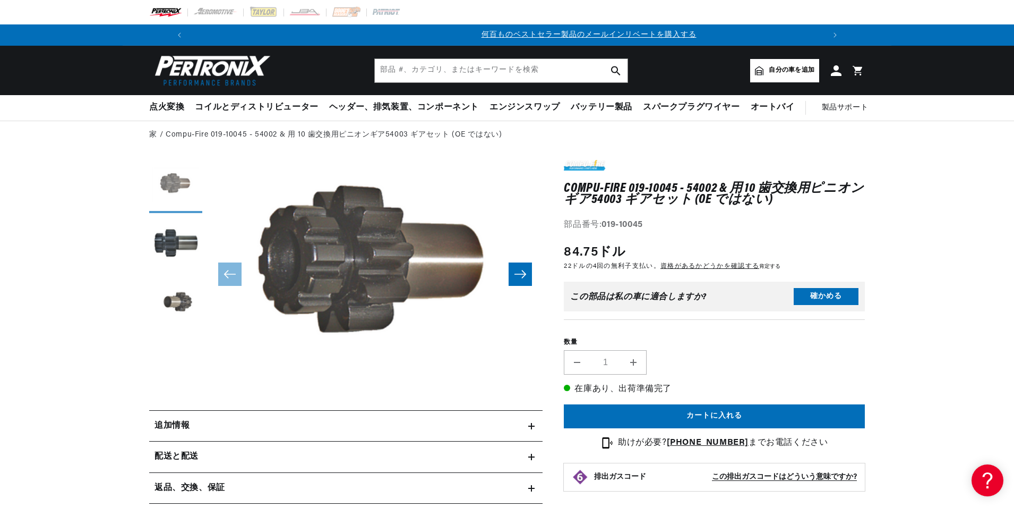
scroll to position [0, 634]
click at [176, 181] on button "ギャラリービューで画像1を読み込む" at bounding box center [175, 186] width 53 height 53
click at [175, 241] on button "ギャラリービューで画像2を読み込む" at bounding box center [175, 244] width 53 height 53
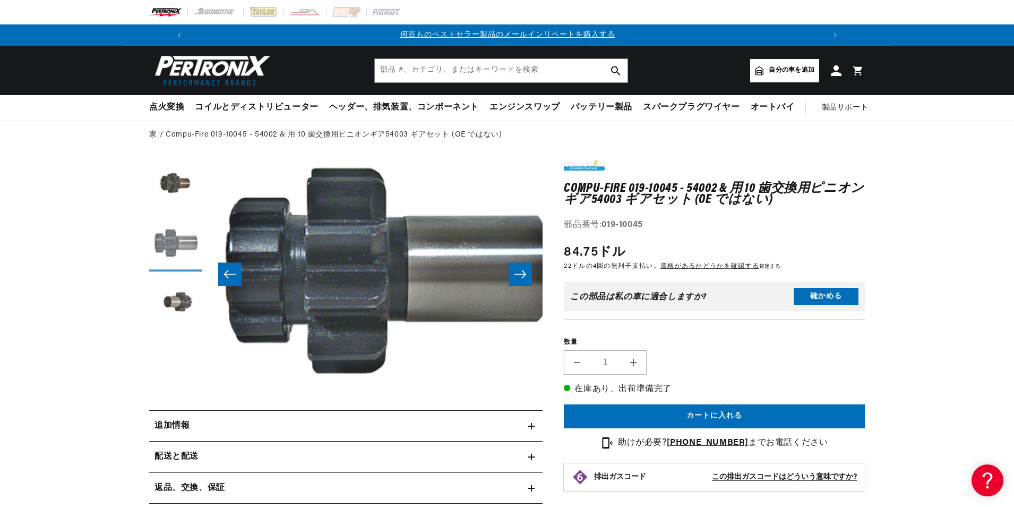
scroll to position [0, 335]
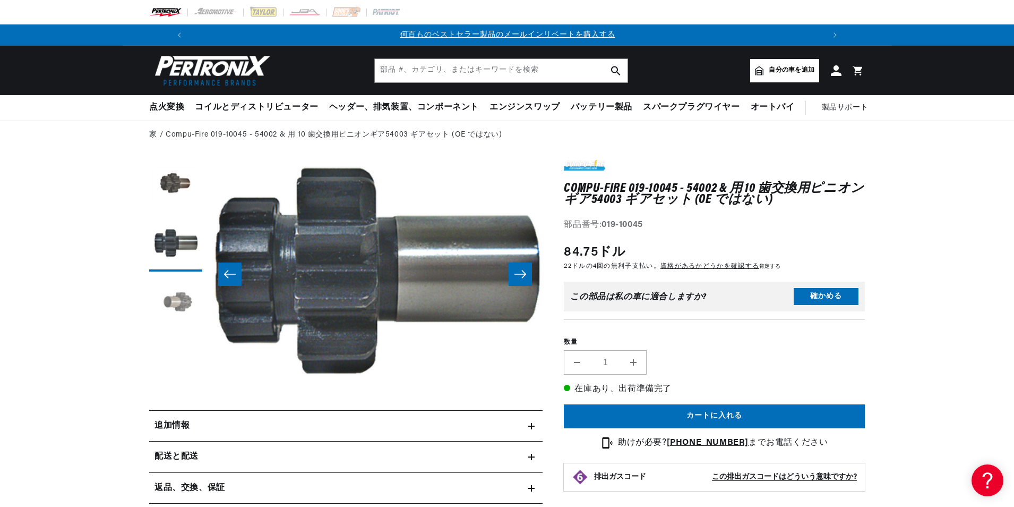
click at [176, 300] on button "ギャラリービューで画像3を読み込む" at bounding box center [175, 303] width 53 height 53
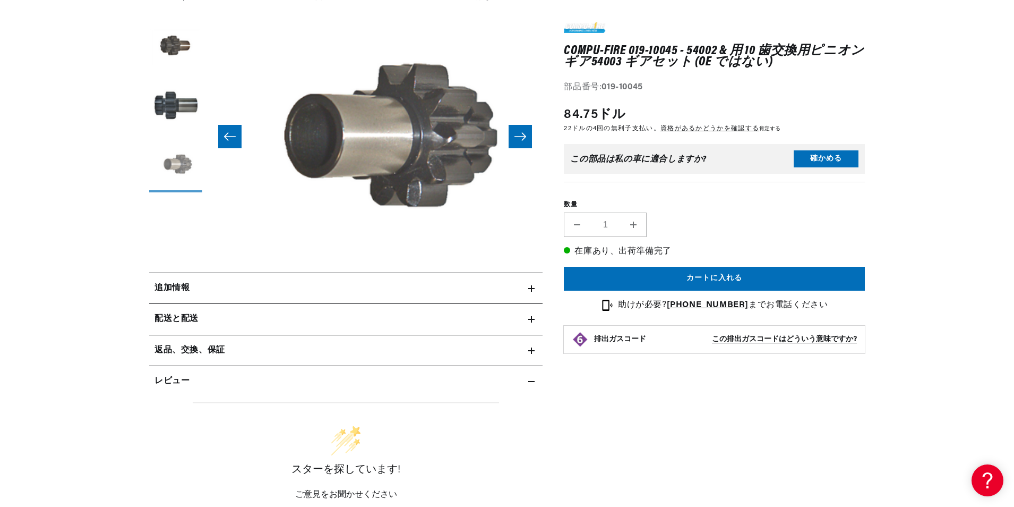
scroll to position [159, 0]
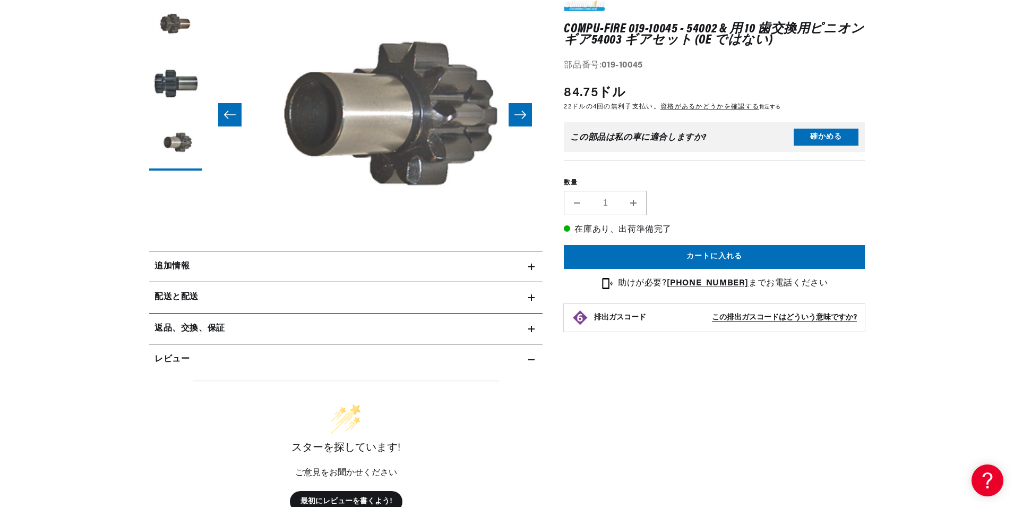
click at [177, 265] on h2 "追加情報" at bounding box center [172, 267] width 35 height 14
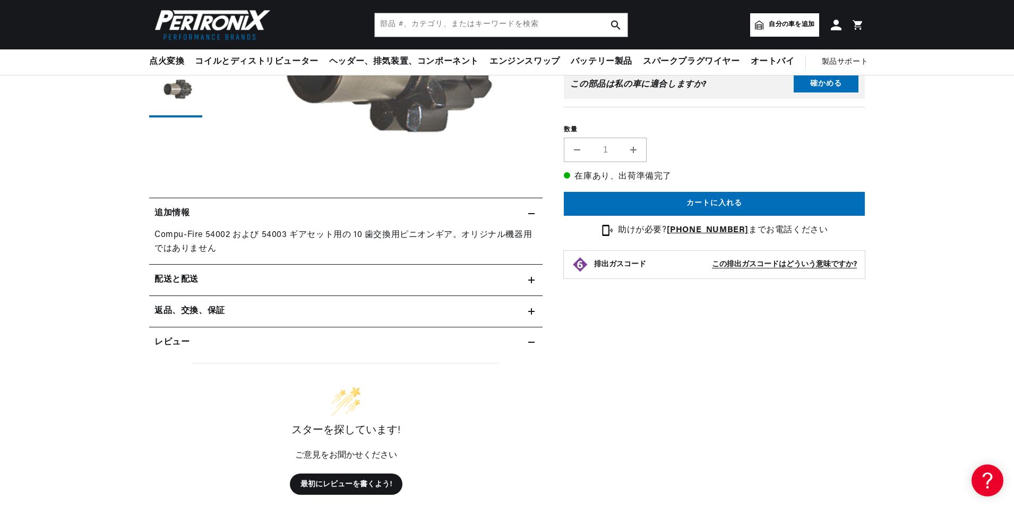
scroll to position [0, 634]
click at [178, 305] on h2 "返品、交換、保証" at bounding box center [190, 311] width 71 height 14
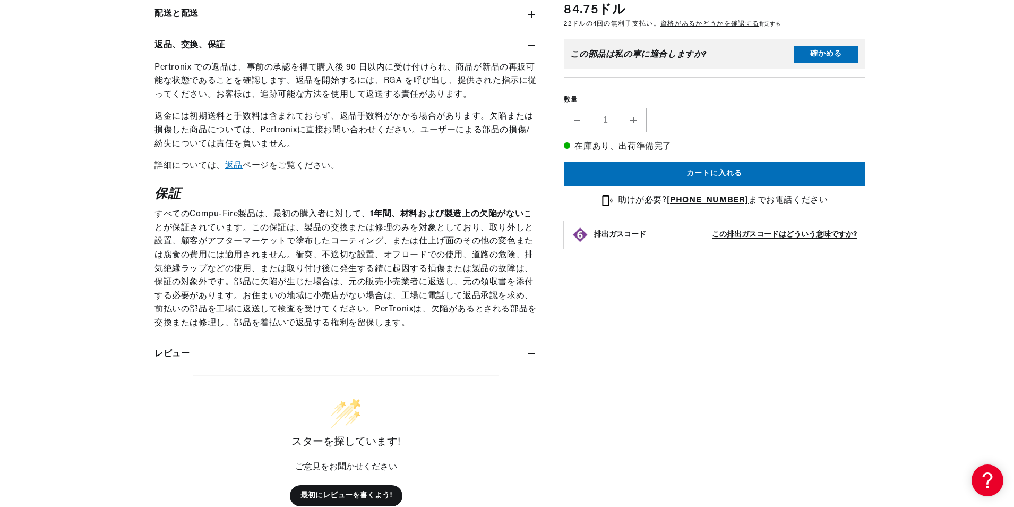
scroll to position [0, 1268]
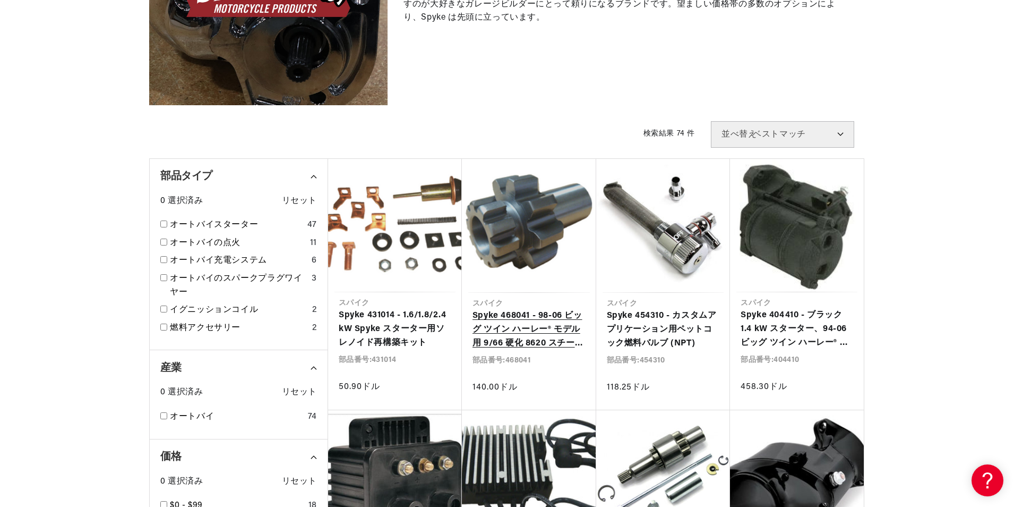
scroll to position [0, 1268]
click at [529, 310] on link "Spyke 468041 - 98-06 ビッグ ツイン ハーレー® モデル用 9/66 硬化 8620 スチール ギア セット ([DATE] Dyna を…" at bounding box center [529, 329] width 113 height 41
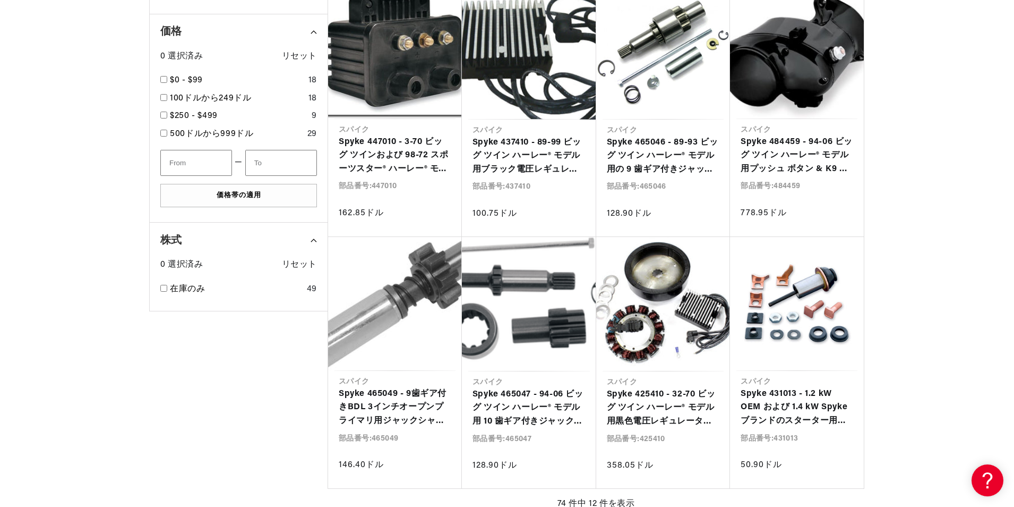
scroll to position [0, 663]
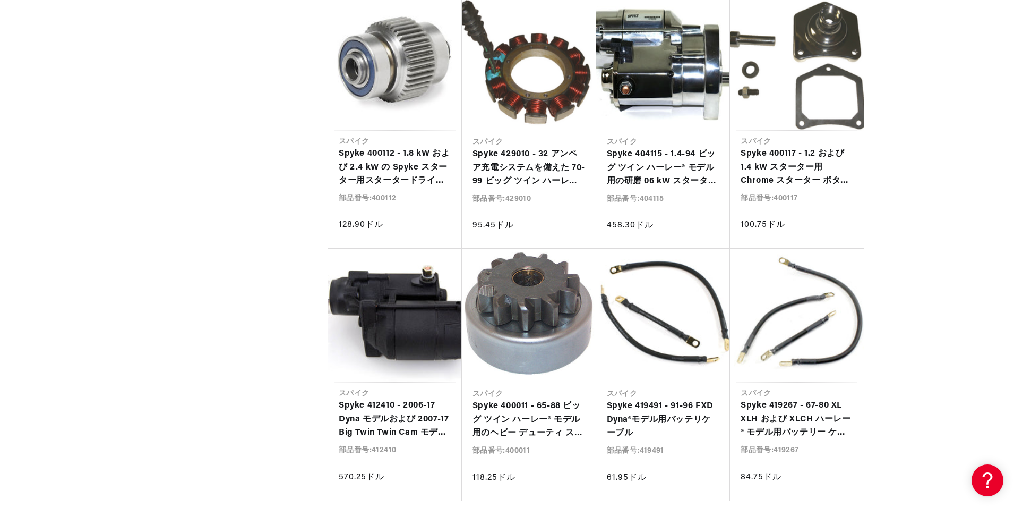
scroll to position [0, 663]
click at [799, 420] on link "Spyke 419267 - 67-80 XL XLH および XLCH ハーレー® モデル用バッテリー ケーブル" at bounding box center [797, 419] width 113 height 41
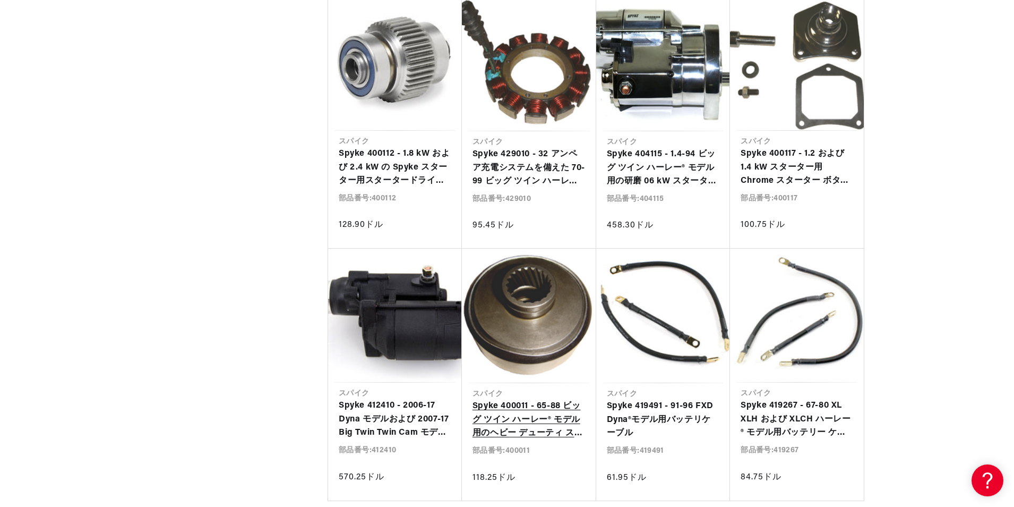
scroll to position [0, 0]
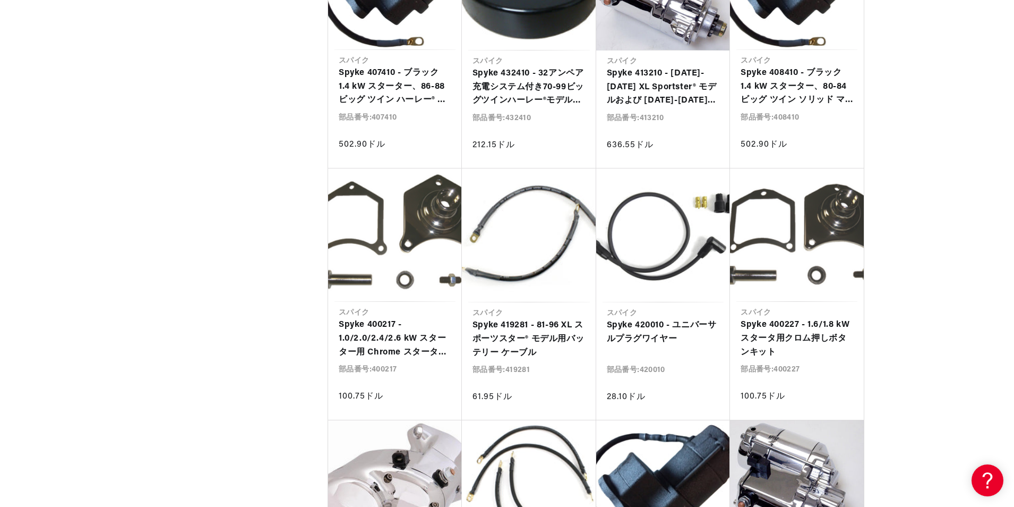
scroll to position [2125, 0]
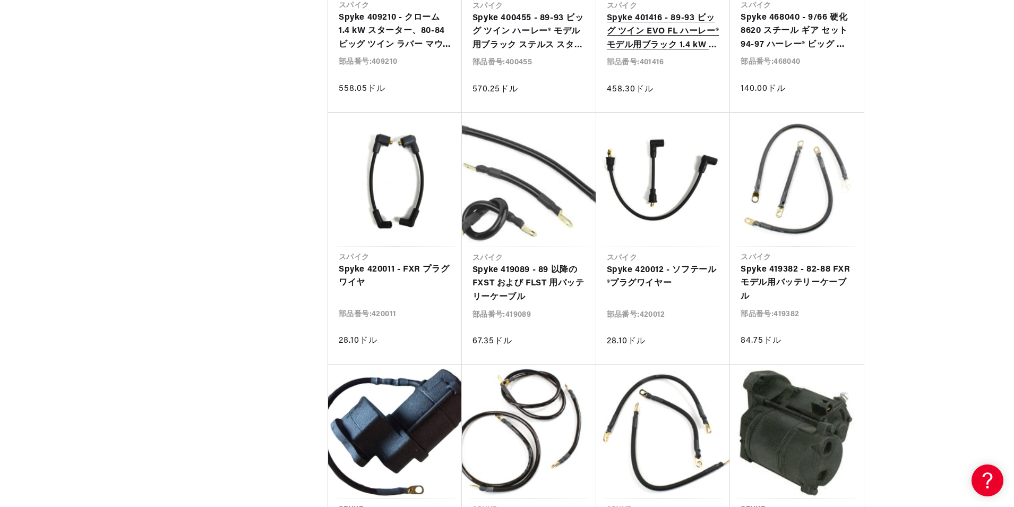
scroll to position [2921, 0]
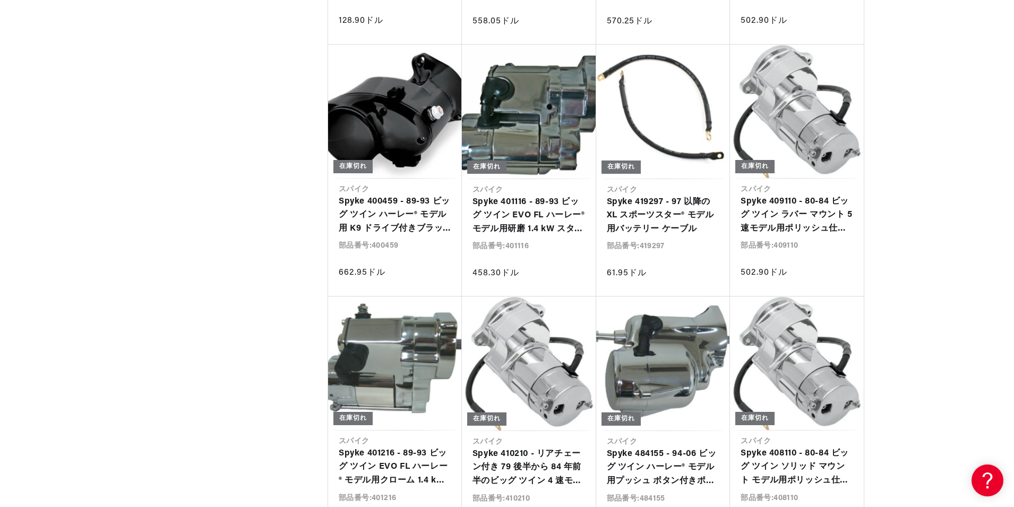
scroll to position [0, 663]
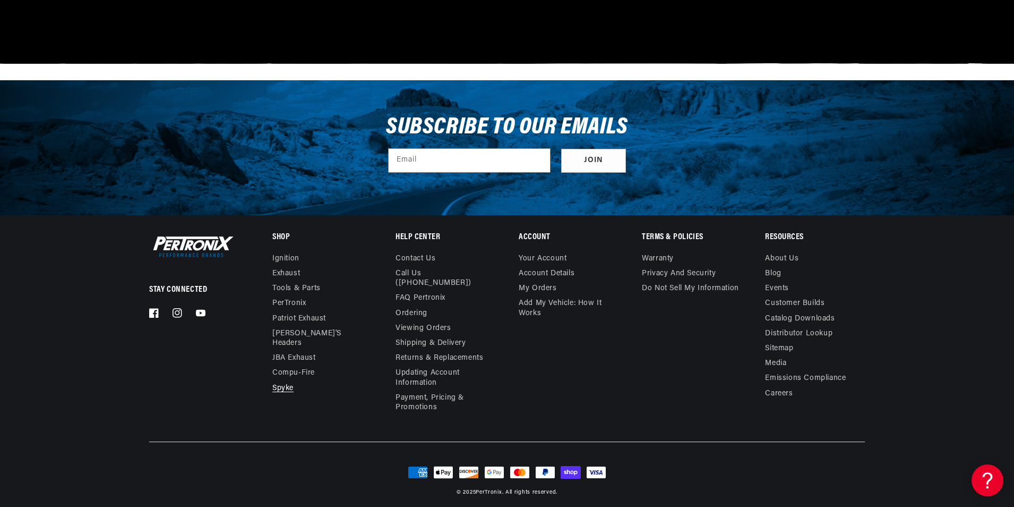
scroll to position [0, 1327]
drag, startPoint x: 812, startPoint y: 166, endPoint x: 753, endPoint y: 140, distance: 64.7
click at [753, 140] on div "Subscribe to our emails Email Join" at bounding box center [507, 147] width 769 height 135
drag, startPoint x: 831, startPoint y: 150, endPoint x: 984, endPoint y: 120, distance: 156.5
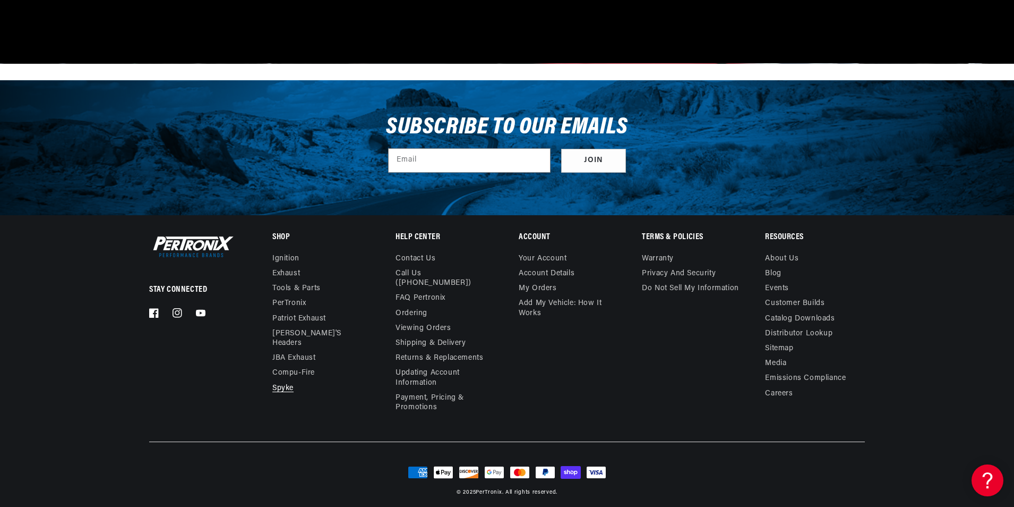
drag, startPoint x: 984, startPoint y: 120, endPoint x: 734, endPoint y: 142, distance: 251.7
click at [734, 142] on div "Subscribe to our emails Email Join" at bounding box center [507, 147] width 769 height 135
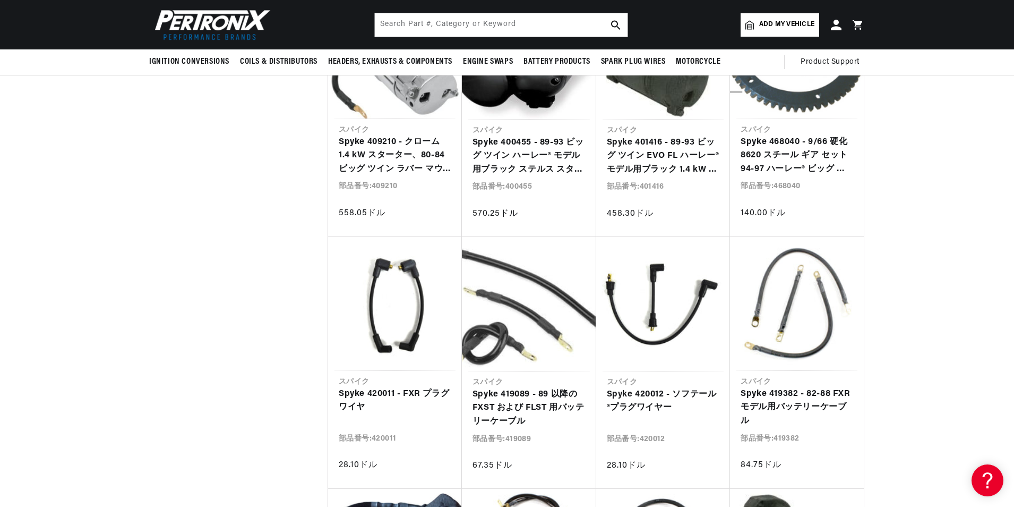
scroll to position [2493, 0]
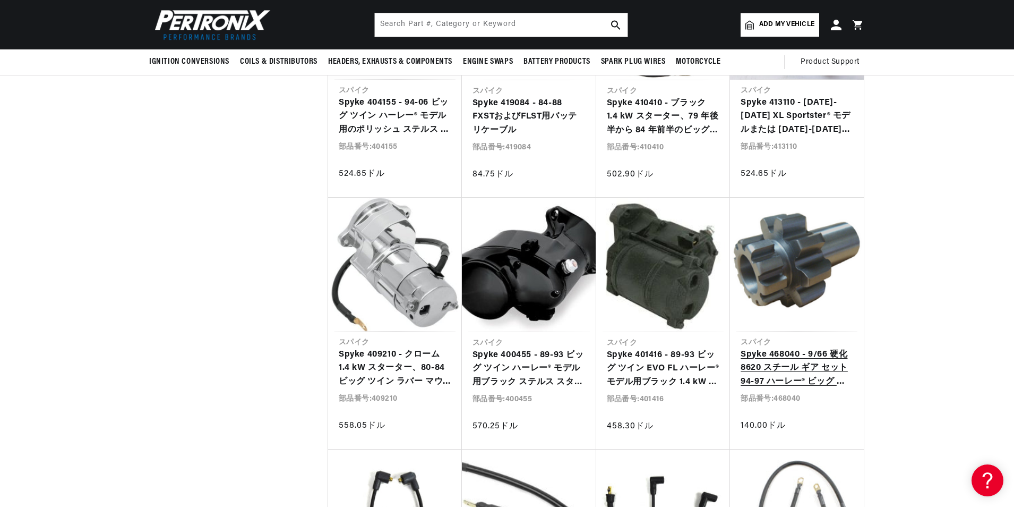
click at [800, 348] on link "Spyke 468040 - 9/66 硬化 8620 スチール ギア セット 94-97 ハーレー® ビッグ ツイン モデル用" at bounding box center [797, 368] width 113 height 41
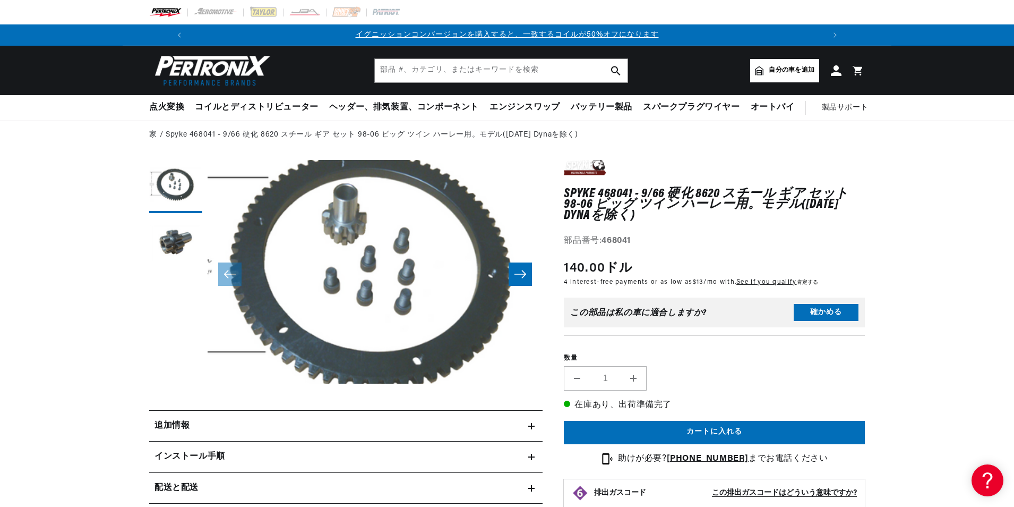
click at [523, 270] on icon "右にスライド" at bounding box center [520, 274] width 13 height 11
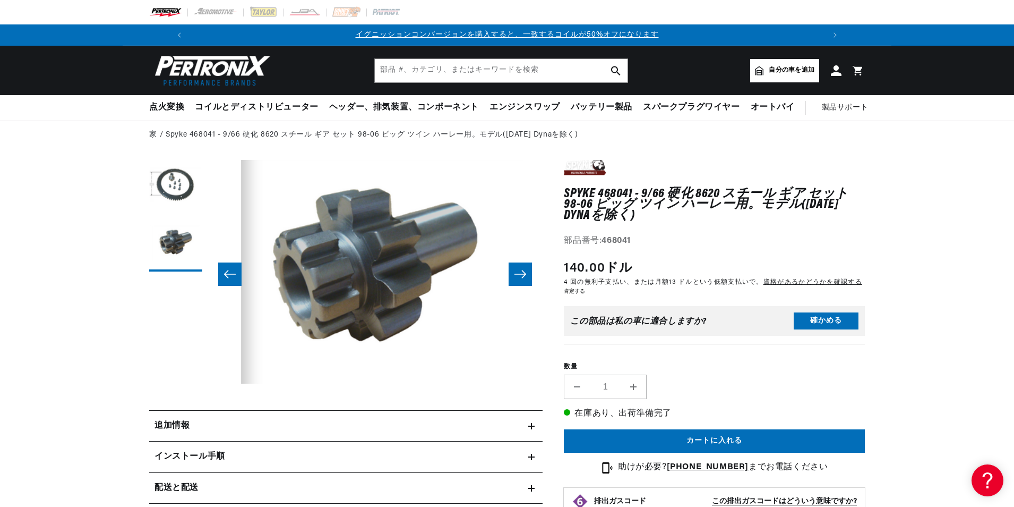
click at [523, 270] on icon "右にスライド" at bounding box center [520, 274] width 13 height 11
click at [227, 272] on icon "左にスライド" at bounding box center [230, 274] width 12 height 8
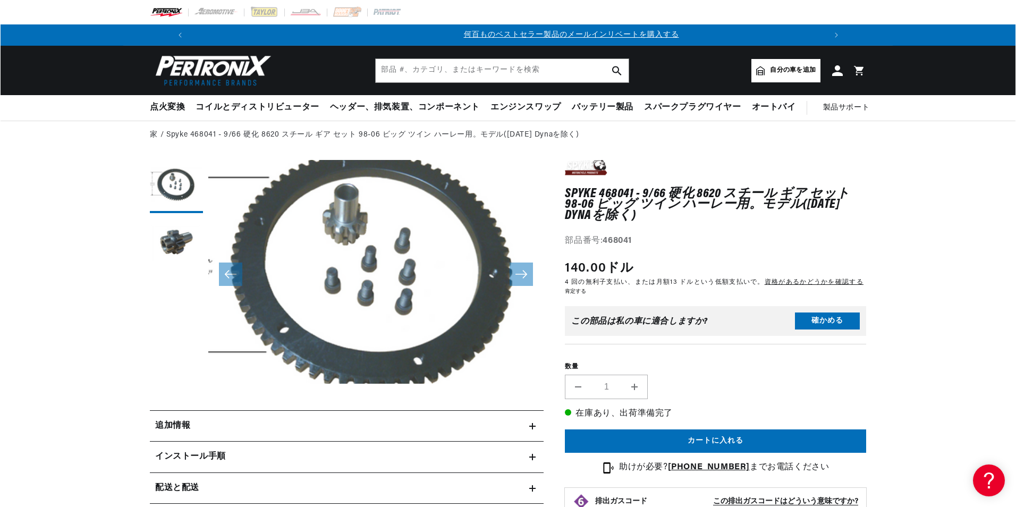
scroll to position [0, 634]
click at [174, 406] on button "モーダルでメディア 1 を開く" at bounding box center [174, 406] width 0 height 0
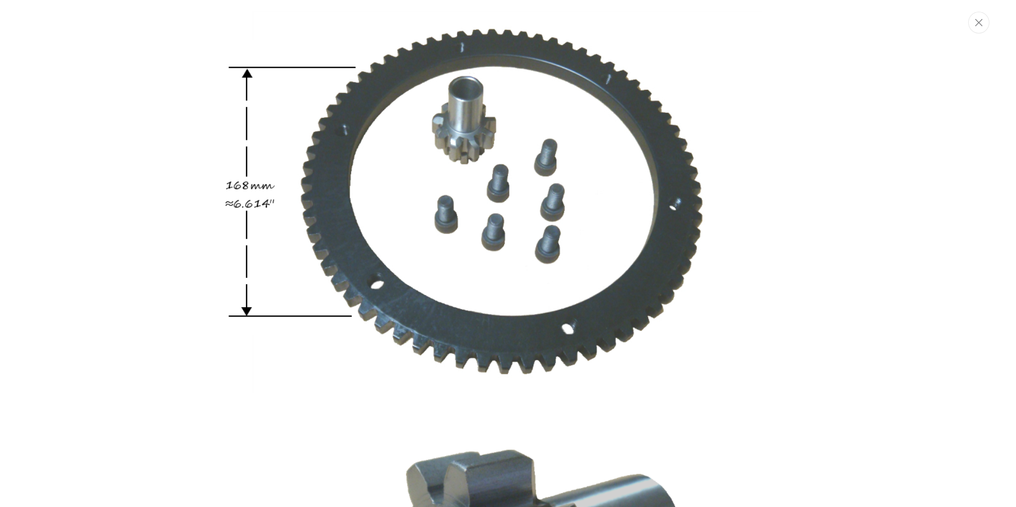
scroll to position [0, 1268]
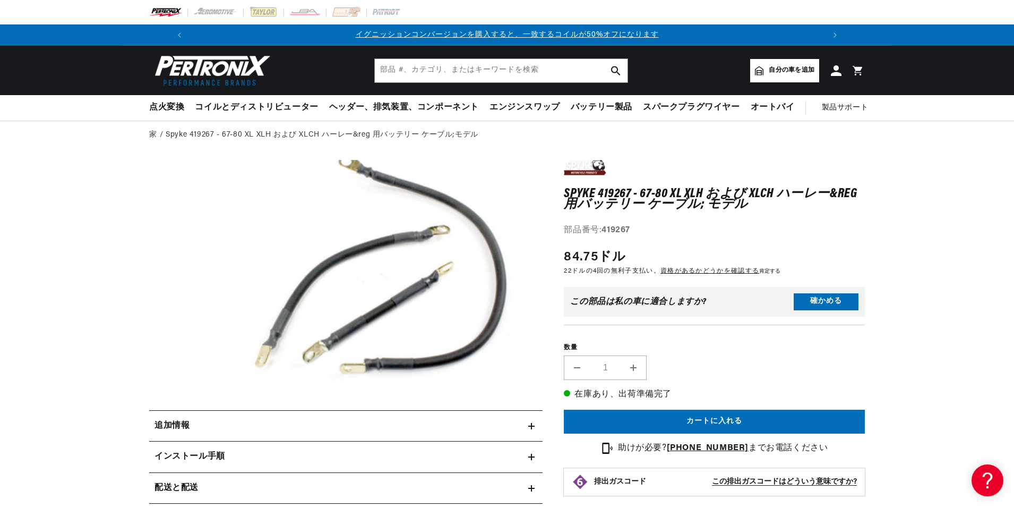
click at [524, 422] on div "追加情報" at bounding box center [338, 426] width 379 height 14
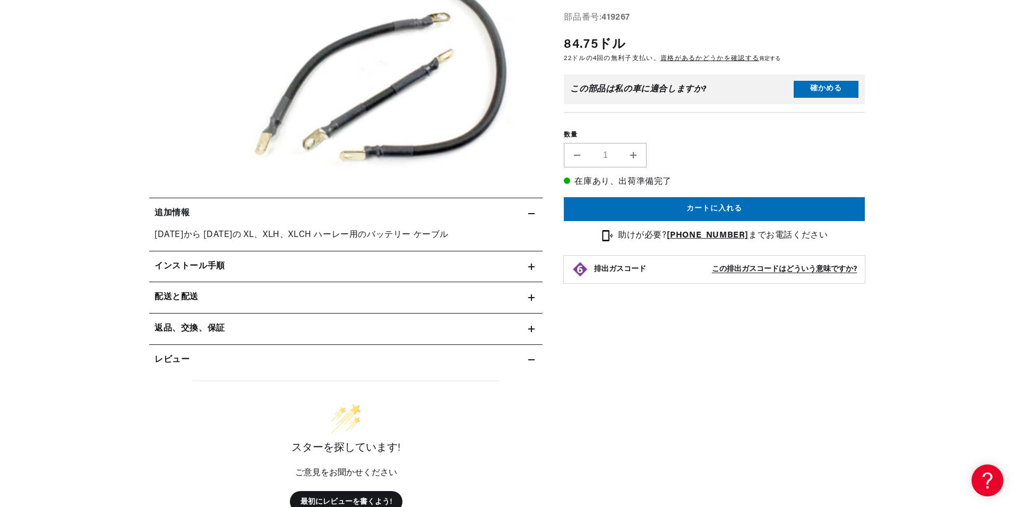
scroll to position [0, 1268]
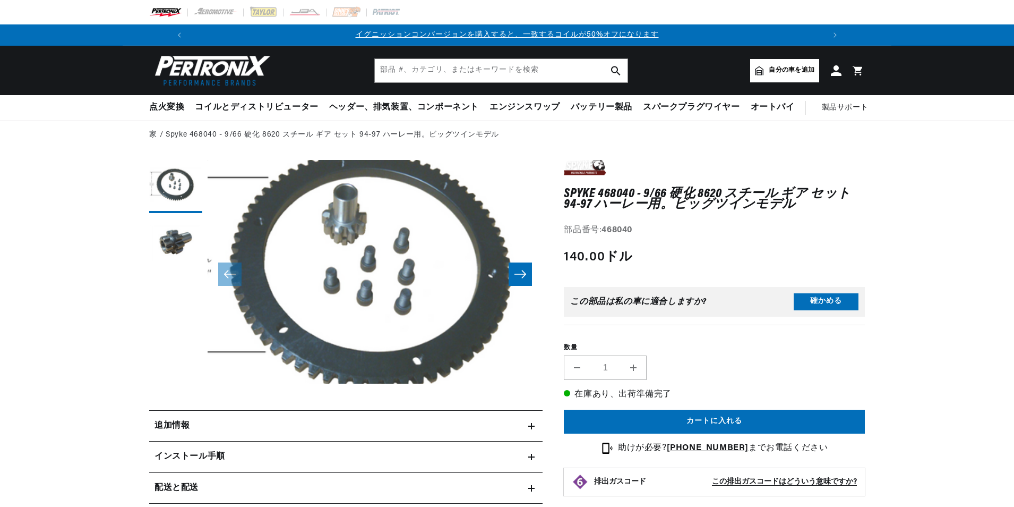
click at [174, 406] on button "モーダルでメディア 1 を開く" at bounding box center [174, 406] width 0 height 0
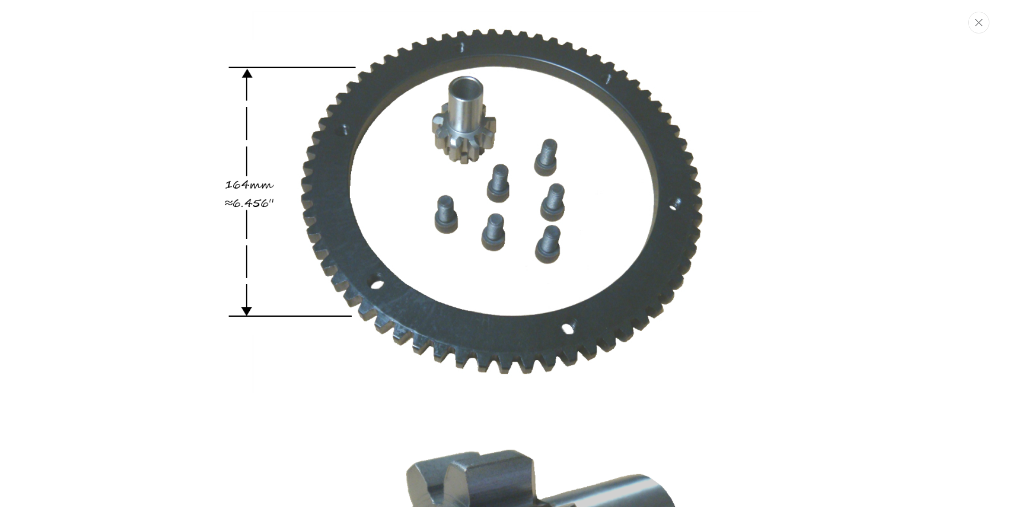
scroll to position [0, 294]
